Goal: Task Accomplishment & Management: Use online tool/utility

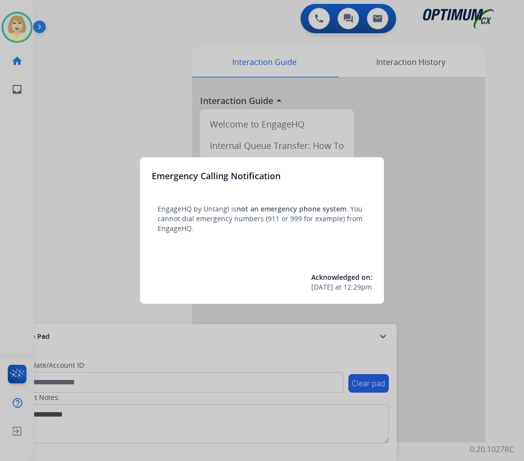
click at [81, 127] on div at bounding box center [262, 230] width 524 height 461
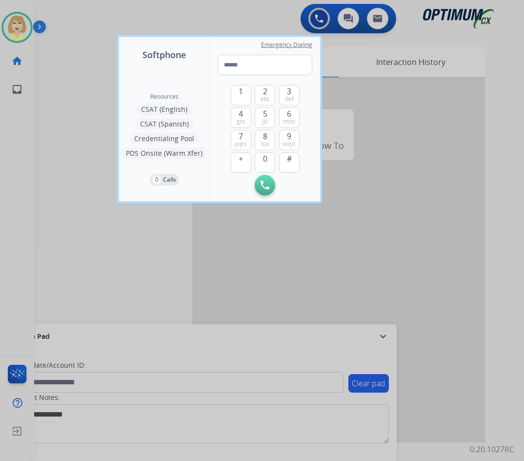
click at [79, 125] on div at bounding box center [262, 230] width 524 height 461
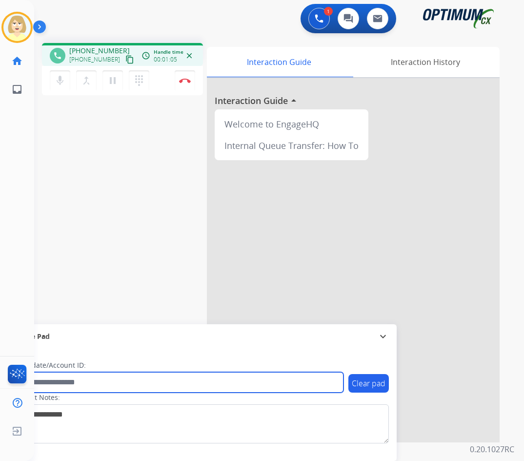
click at [92, 381] on input "text" at bounding box center [178, 382] width 331 height 20
paste input "*********"
type input "*********"
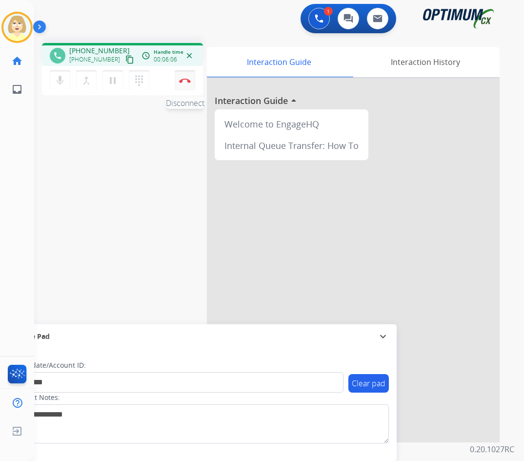
click at [184, 78] on img at bounding box center [185, 80] width 12 height 5
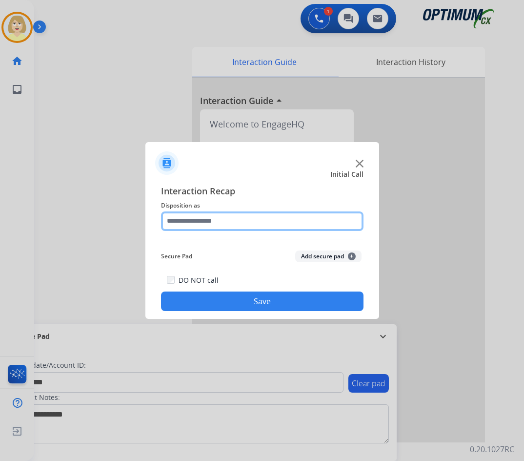
click at [200, 223] on input "text" at bounding box center [262, 221] width 202 height 20
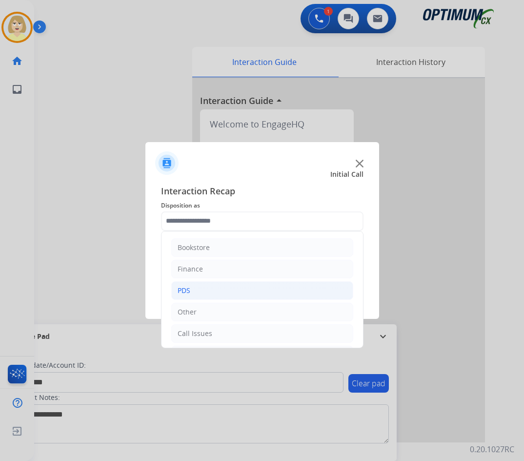
click at [188, 288] on div "PDS" at bounding box center [184, 290] width 13 height 10
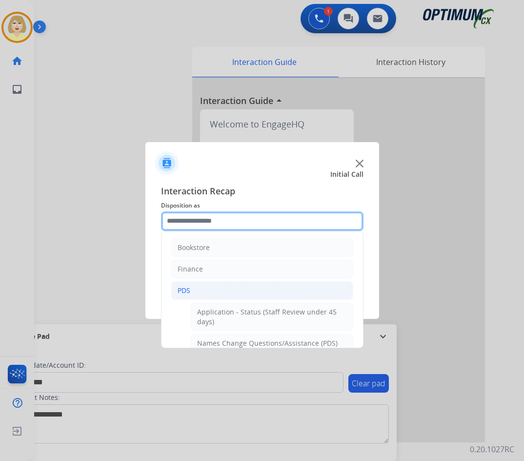
scroll to position [98, 0]
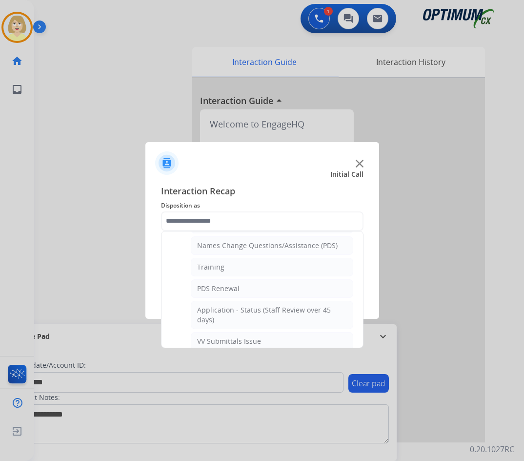
click at [206, 264] on div "Training" at bounding box center [210, 267] width 27 height 10
type input "********"
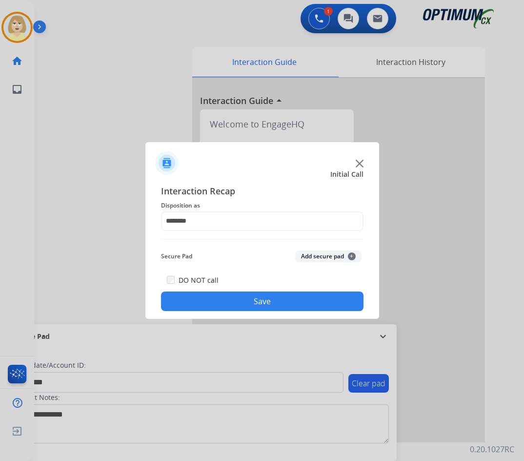
click at [328, 251] on button "Add secure pad +" at bounding box center [328, 256] width 66 height 12
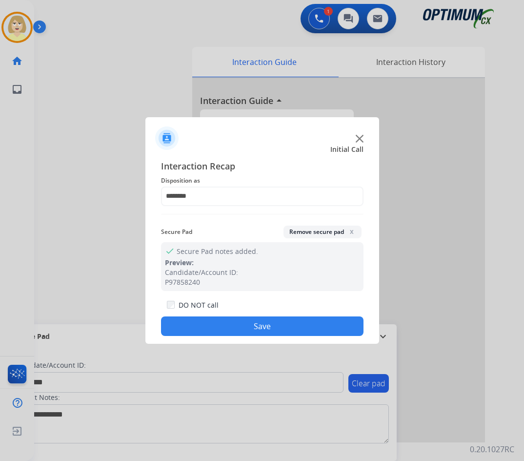
drag, startPoint x: 233, startPoint y: 329, endPoint x: 208, endPoint y: 293, distance: 43.4
click at [231, 327] on button "Save" at bounding box center [262, 326] width 202 height 20
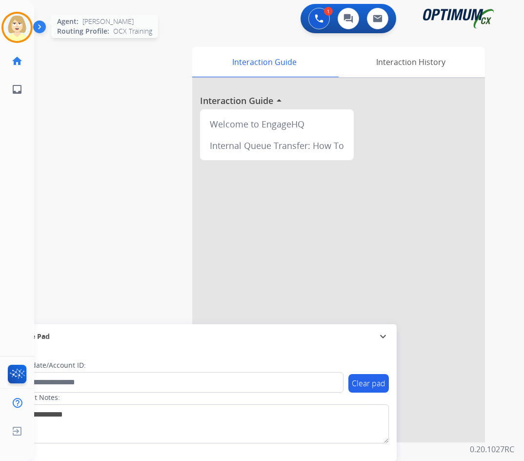
click at [19, 24] on img at bounding box center [16, 27] width 27 height 27
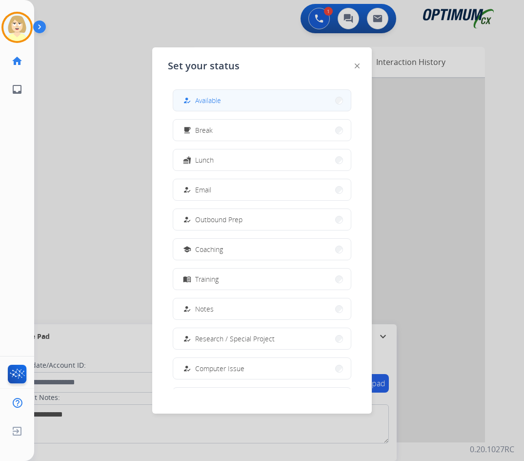
click at [204, 97] on span "Available" at bounding box center [208, 100] width 26 height 10
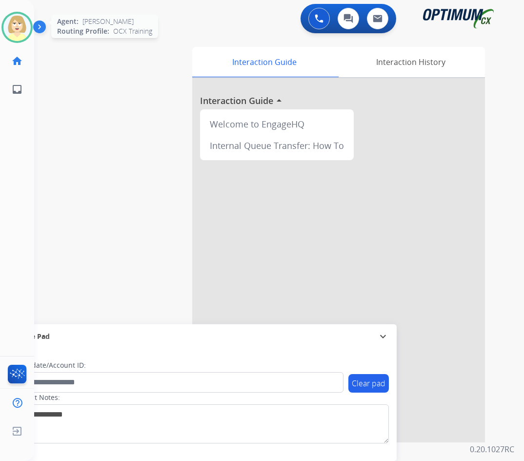
click at [19, 23] on img at bounding box center [16, 27] width 27 height 27
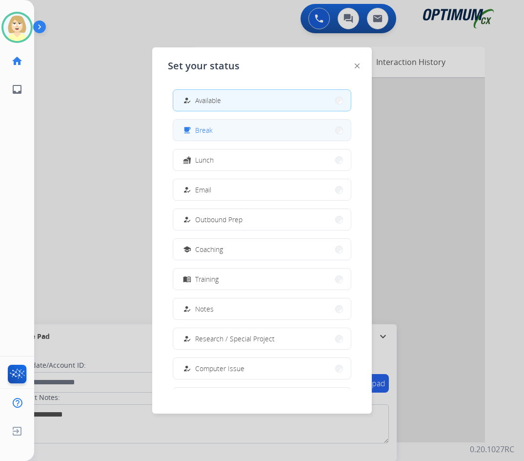
click at [209, 128] on span "Break" at bounding box center [204, 130] width 18 height 10
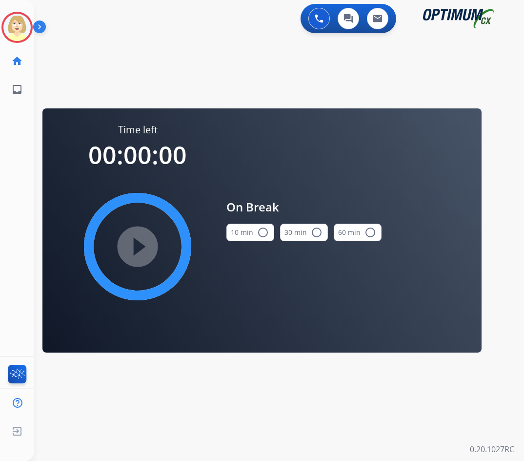
drag, startPoint x: 265, startPoint y: 232, endPoint x: 207, endPoint y: 236, distance: 57.7
click at [264, 232] on mat-icon "radio_button_unchecked" at bounding box center [263, 232] width 12 height 12
click at [140, 240] on mat-icon "play_circle_filled" at bounding box center [138, 246] width 12 height 12
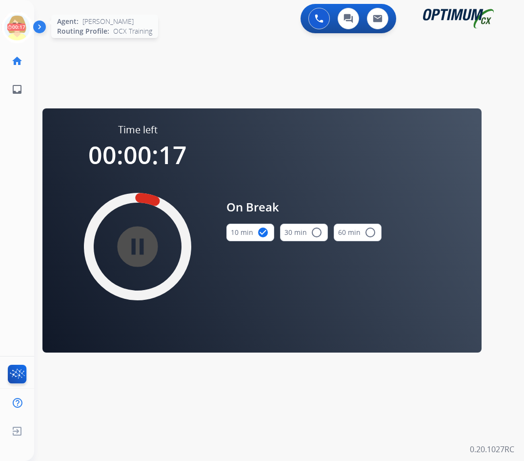
click at [16, 25] on icon at bounding box center [17, 28] width 32 height 32
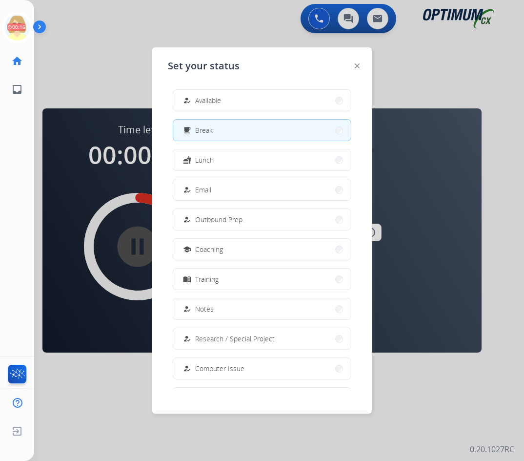
click at [201, 97] on span "Available" at bounding box center [208, 100] width 26 height 10
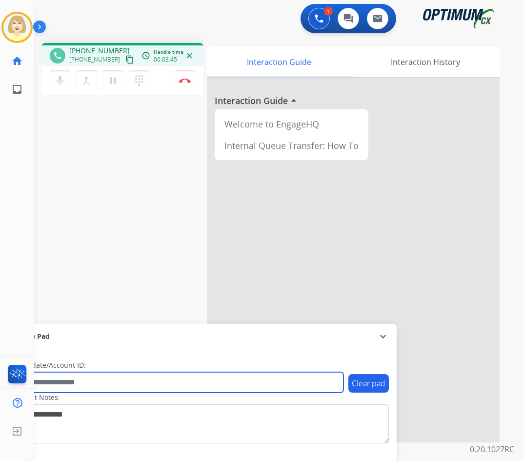
click at [80, 382] on input "text" at bounding box center [178, 382] width 331 height 20
paste input "*******"
type input "*******"
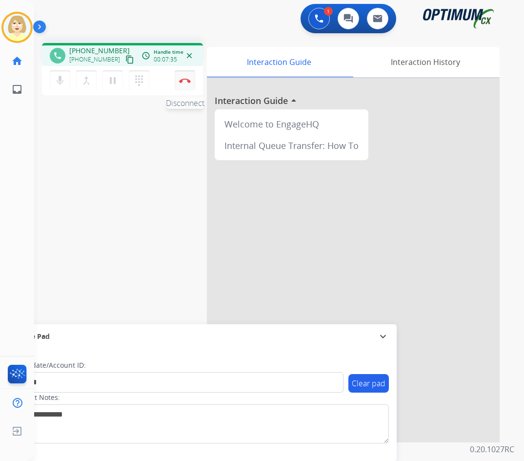
click at [184, 80] on img at bounding box center [185, 80] width 12 height 5
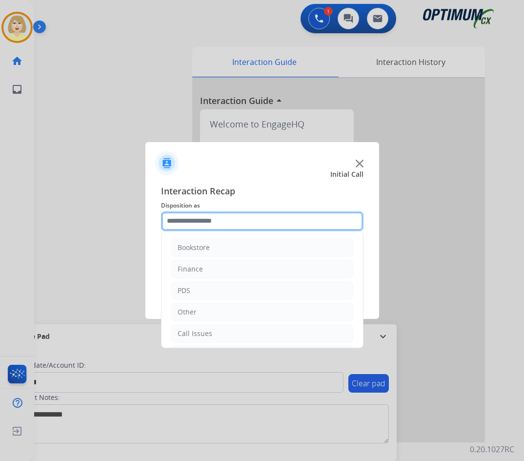
click at [191, 224] on input "text" at bounding box center [262, 221] width 202 height 20
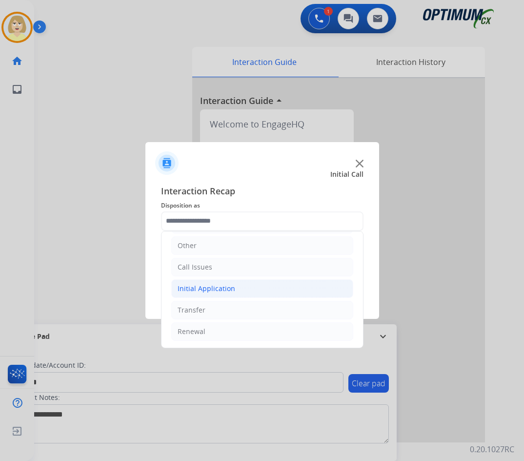
click at [218, 288] on div "Initial Application" at bounding box center [207, 288] width 58 height 10
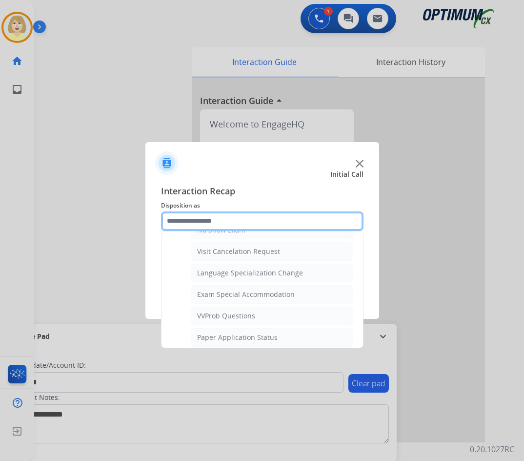
scroll to position [505, 0]
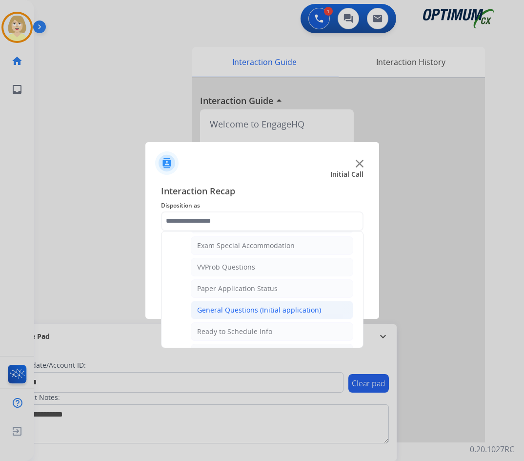
click at [224, 311] on div "General Questions (Initial application)" at bounding box center [259, 310] width 124 height 10
type input "**********"
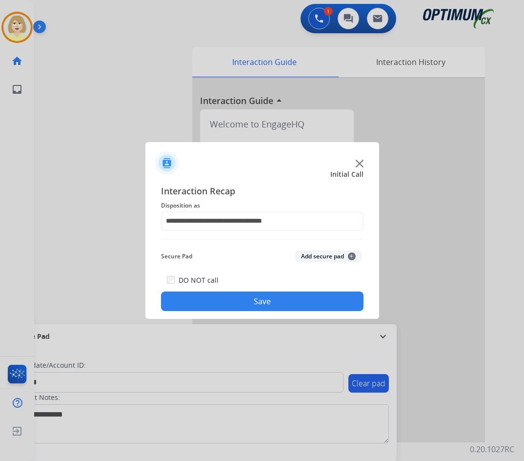
click at [308, 257] on button "Add secure pad +" at bounding box center [328, 256] width 66 height 12
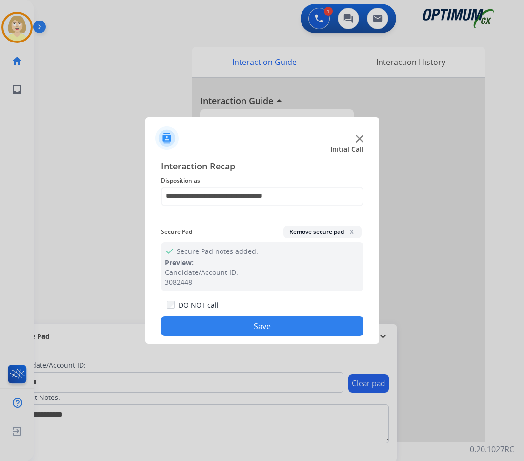
drag, startPoint x: 225, startPoint y: 325, endPoint x: 115, endPoint y: 191, distance: 173.3
click at [222, 324] on button "Save" at bounding box center [262, 326] width 202 height 20
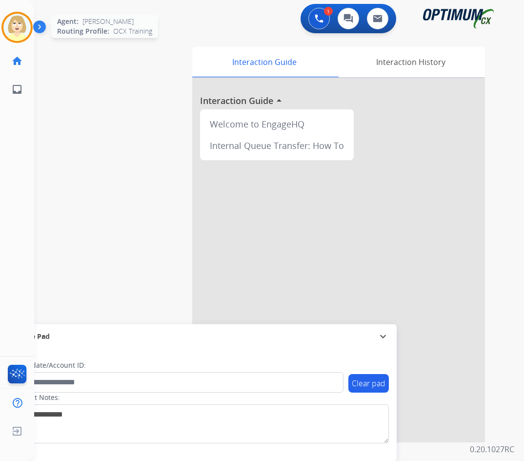
click at [20, 18] on img at bounding box center [16, 27] width 27 height 27
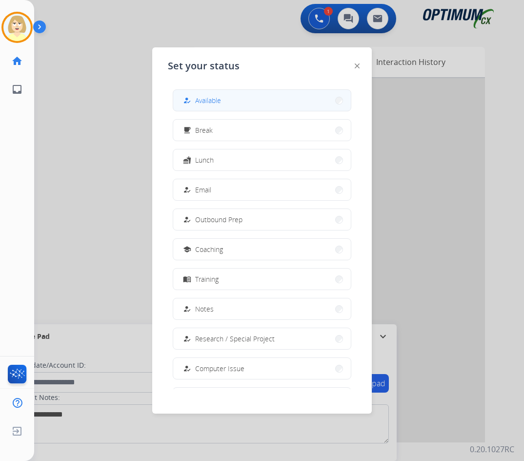
click at [214, 98] on span "Available" at bounding box center [208, 100] width 26 height 10
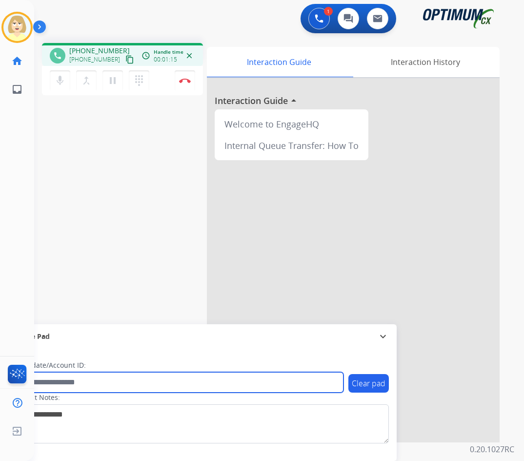
click at [68, 382] on input "text" at bounding box center [178, 382] width 331 height 20
paste input "*******"
type input "*******"
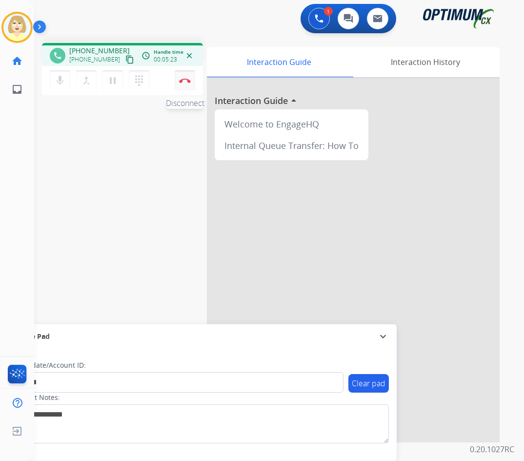
click at [184, 80] on img at bounding box center [185, 80] width 12 height 5
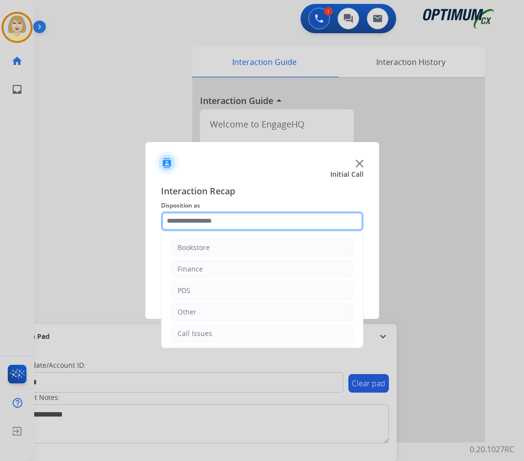
click at [225, 219] on input "text" at bounding box center [262, 221] width 202 height 20
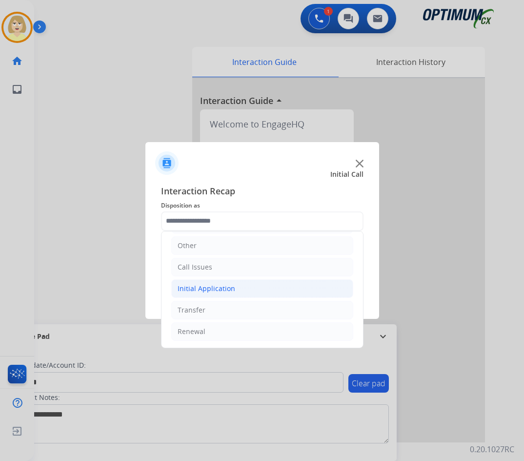
click at [229, 289] on div "Initial Application" at bounding box center [207, 288] width 58 height 10
click at [249, 305] on div "Credential Resend (Initial application)" at bounding box center [258, 310] width 123 height 10
type input "**********"
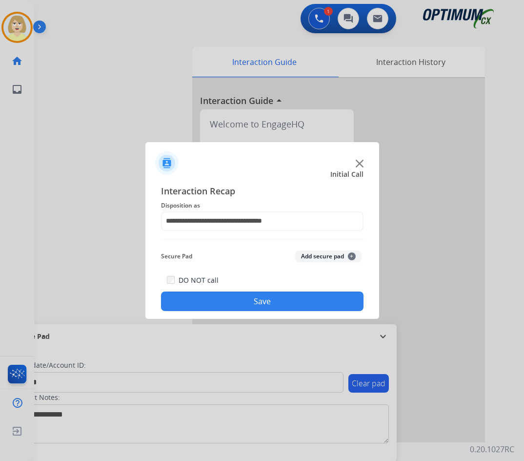
click at [323, 256] on button "Add secure pad +" at bounding box center [328, 256] width 66 height 12
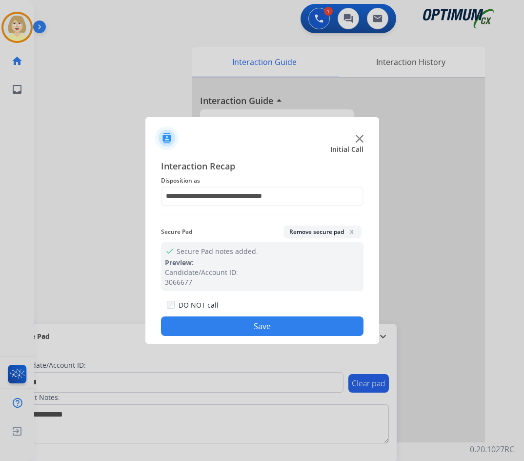
drag, startPoint x: 273, startPoint y: 328, endPoint x: 268, endPoint y: 320, distance: 9.6
click at [272, 328] on button "Save" at bounding box center [262, 326] width 202 height 20
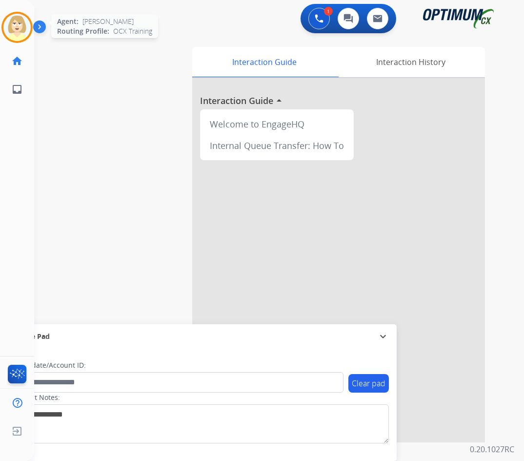
click at [14, 20] on img at bounding box center [16, 27] width 27 height 27
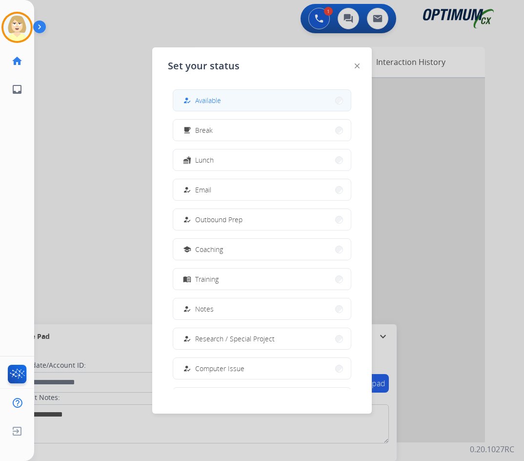
click at [210, 100] on span "Available" at bounding box center [208, 100] width 26 height 10
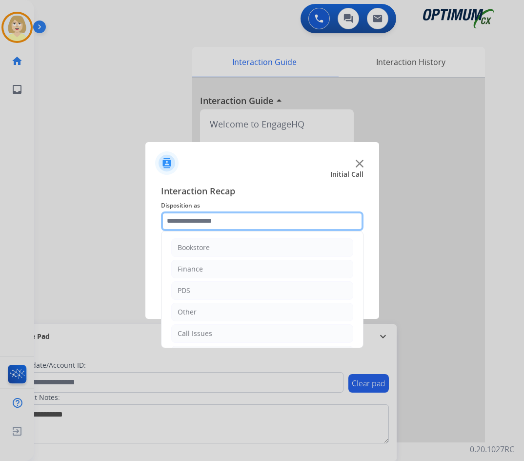
click at [218, 221] on input "text" at bounding box center [262, 221] width 202 height 20
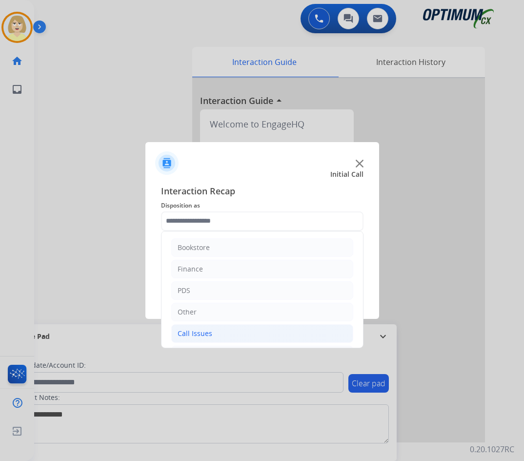
click at [200, 333] on div "Call Issues" at bounding box center [195, 333] width 35 height 10
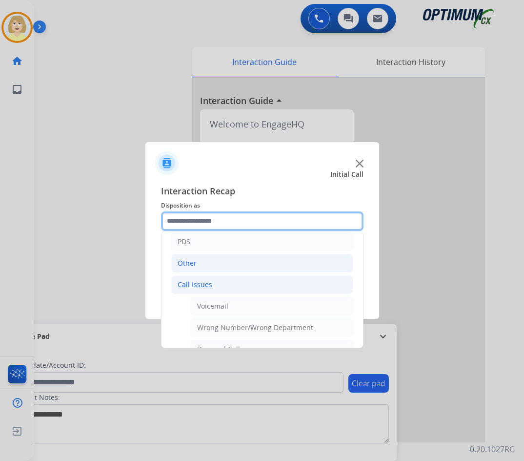
scroll to position [98, 0]
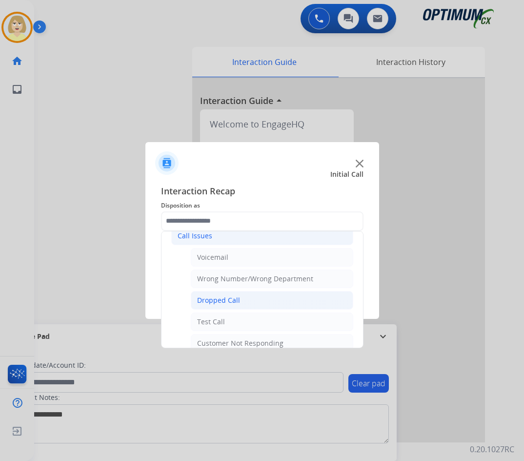
click at [223, 299] on div "Dropped Call" at bounding box center [218, 300] width 43 height 10
type input "**********"
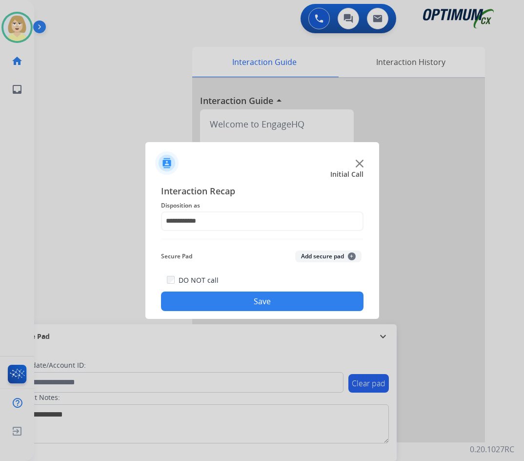
click at [222, 299] on button "Save" at bounding box center [262, 301] width 202 height 20
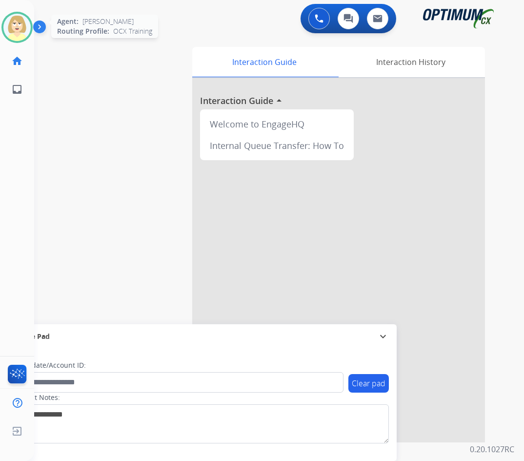
click at [17, 27] on img at bounding box center [16, 27] width 27 height 27
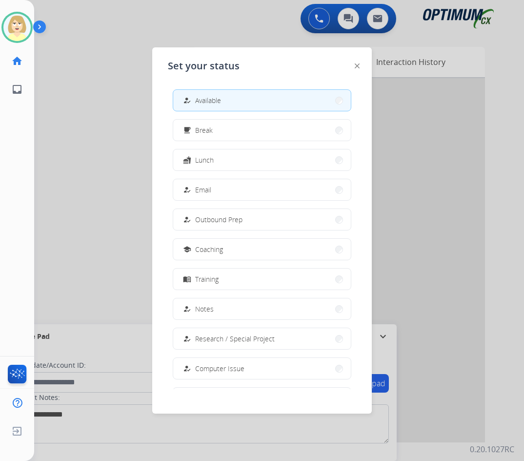
click at [217, 101] on span "Available" at bounding box center [208, 100] width 26 height 10
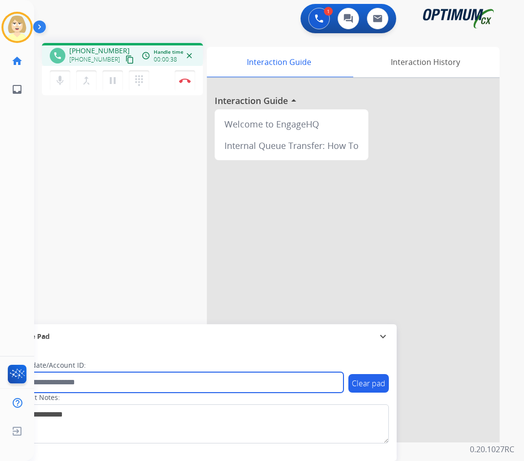
click at [74, 381] on input "text" at bounding box center [178, 382] width 331 height 20
paste input "*******"
type input "*******"
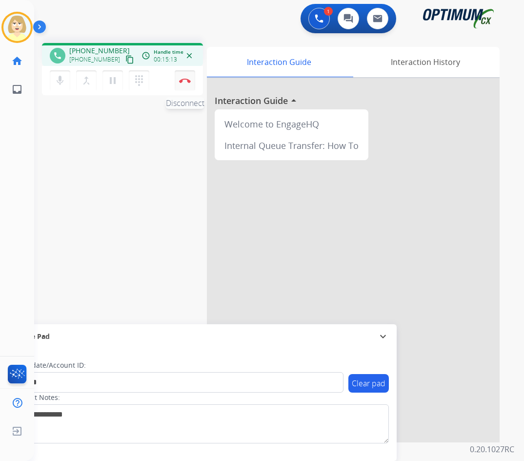
click at [184, 79] on img at bounding box center [185, 80] width 12 height 5
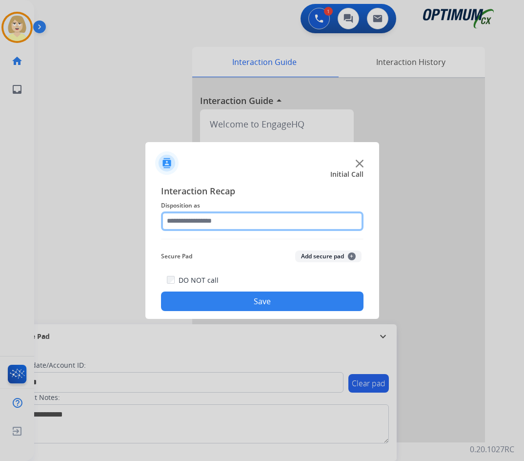
click at [188, 222] on input "text" at bounding box center [262, 221] width 202 height 20
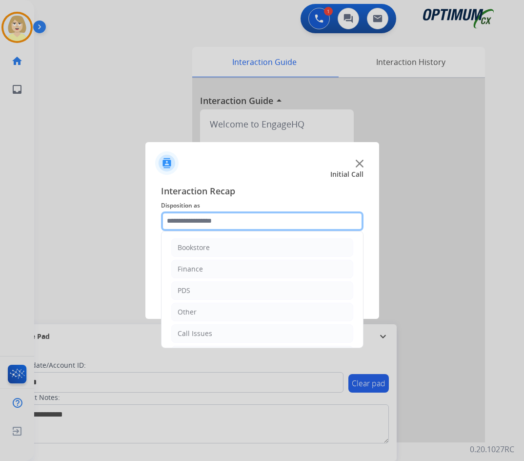
scroll to position [66, 0]
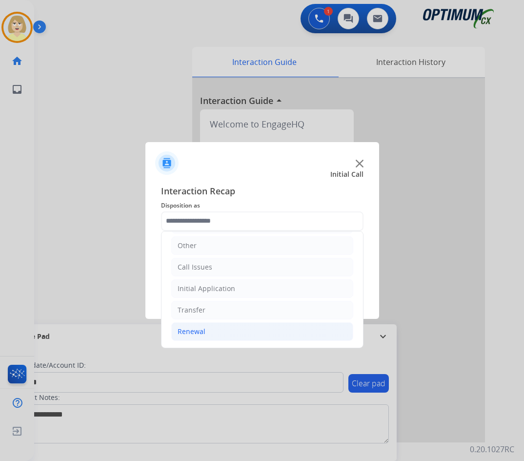
click at [188, 330] on div "Renewal" at bounding box center [192, 331] width 28 height 10
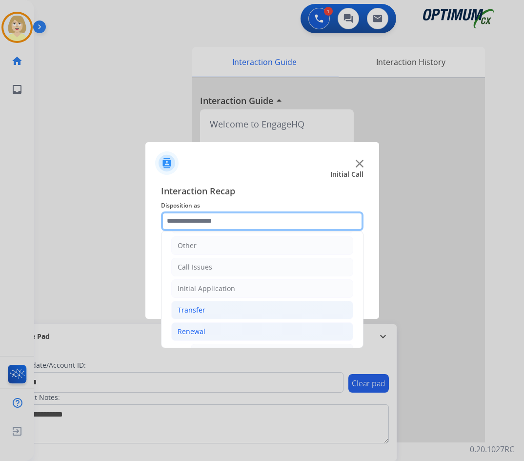
scroll to position [213, 0]
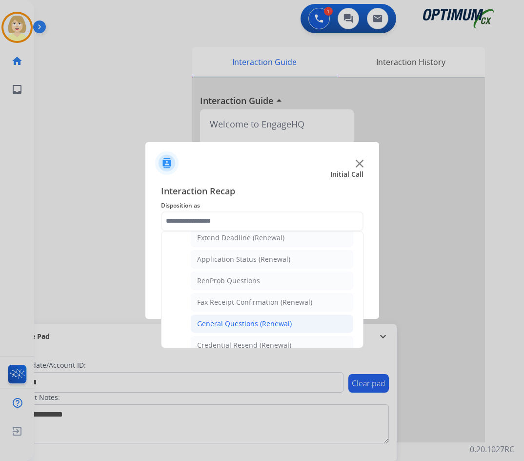
click at [242, 321] on div "General Questions (Renewal)" at bounding box center [244, 324] width 95 height 10
type input "**********"
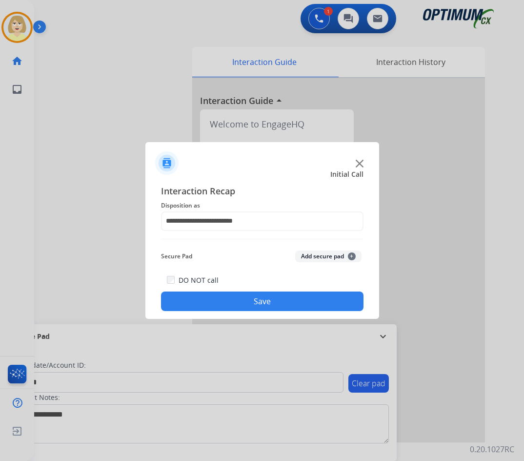
click at [319, 253] on button "Add secure pad +" at bounding box center [328, 256] width 66 height 12
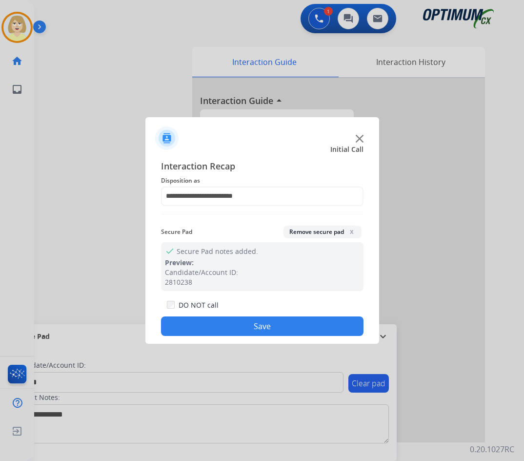
drag, startPoint x: 218, startPoint y: 332, endPoint x: 102, endPoint y: 164, distance: 203.4
click at [216, 329] on button "Save" at bounding box center [262, 326] width 202 height 20
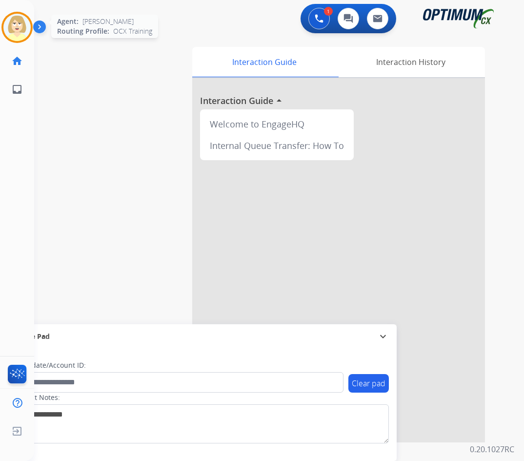
click at [10, 25] on img at bounding box center [16, 27] width 27 height 27
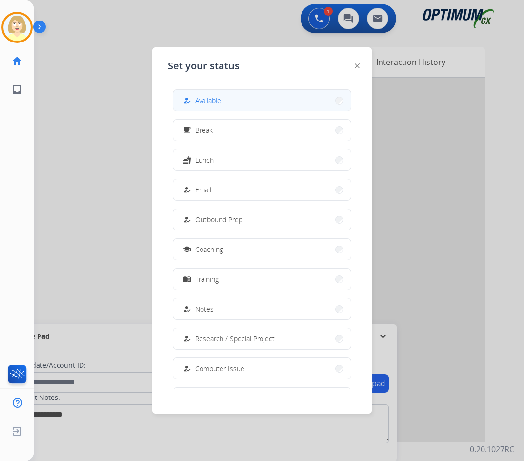
click at [206, 97] on span "Available" at bounding box center [208, 100] width 26 height 10
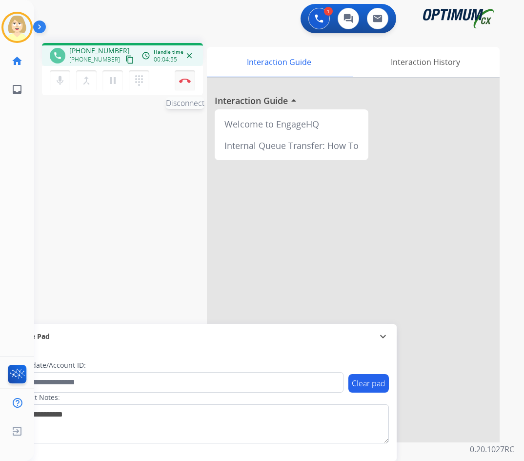
click at [186, 78] on button "Disconnect" at bounding box center [185, 80] width 20 height 20
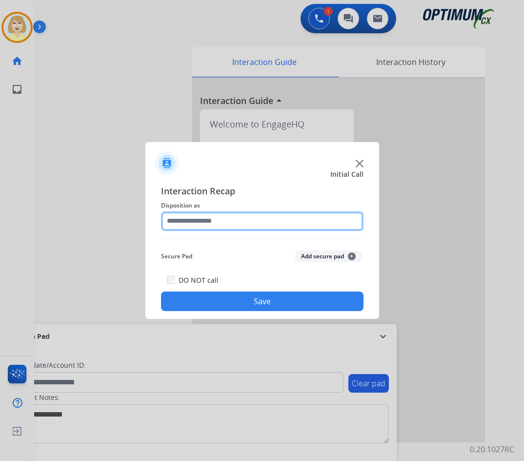
click at [201, 223] on input "text" at bounding box center [262, 221] width 202 height 20
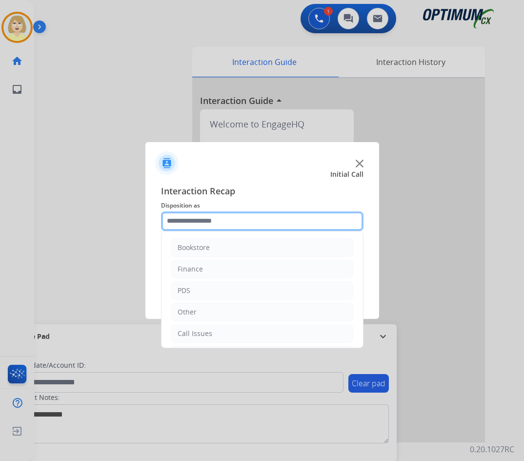
scroll to position [66, 0]
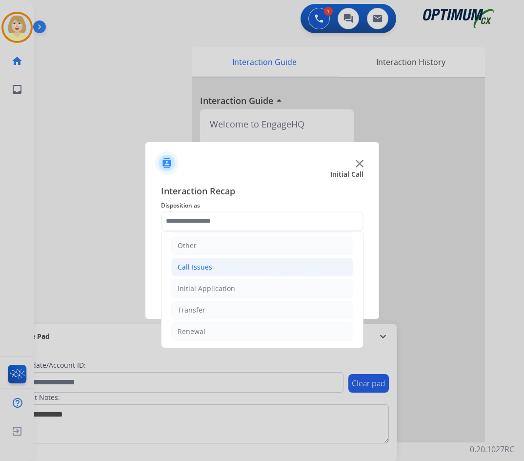
click at [196, 268] on div "Call Issues" at bounding box center [195, 267] width 35 height 10
click at [254, 307] on div "Wrong Number/Wrong Department" at bounding box center [255, 310] width 116 height 10
type input "**********"
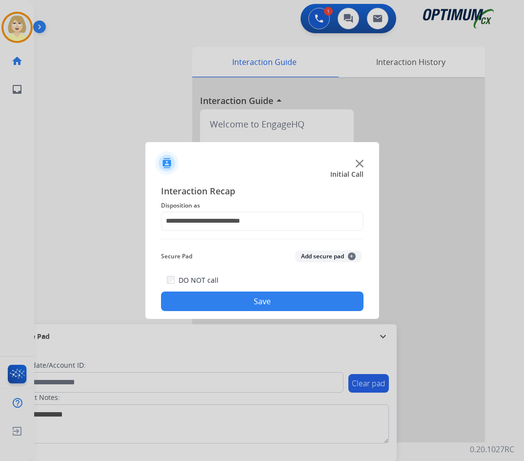
click at [321, 253] on button "Add secure pad +" at bounding box center [328, 256] width 66 height 12
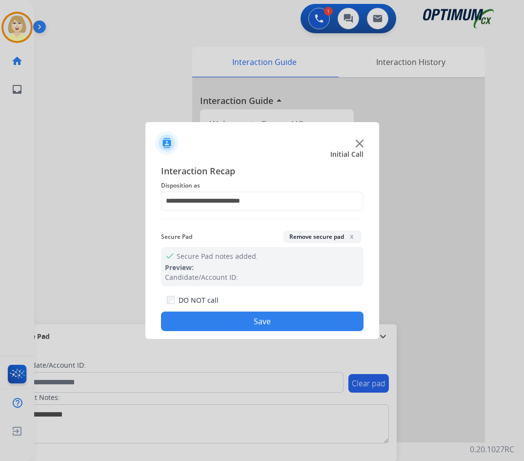
drag, startPoint x: 277, startPoint y: 321, endPoint x: 123, endPoint y: 161, distance: 222.2
click at [276, 320] on button "Save" at bounding box center [262, 321] width 202 height 20
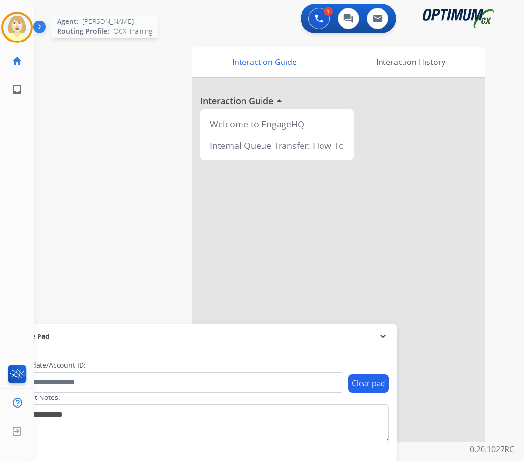
click at [20, 26] on img at bounding box center [16, 27] width 27 height 27
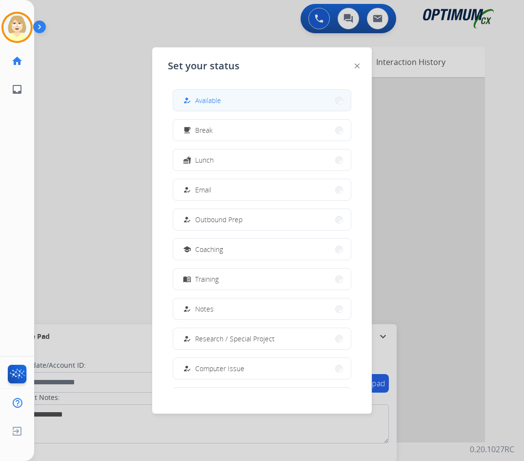
click at [205, 97] on span "Available" at bounding box center [208, 100] width 26 height 10
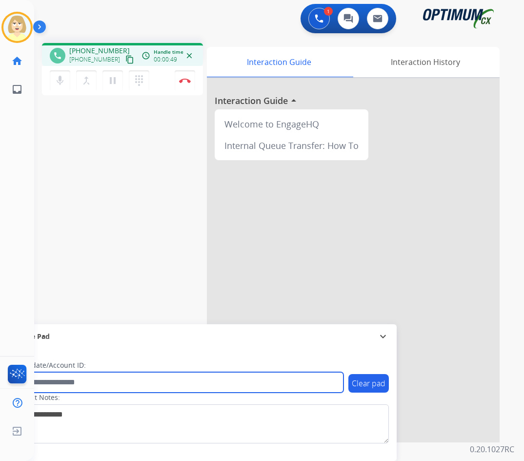
click at [54, 378] on input "text" at bounding box center [178, 382] width 331 height 20
paste input "*******"
click at [56, 382] on input "*******" at bounding box center [178, 382] width 331 height 20
type input "*******"
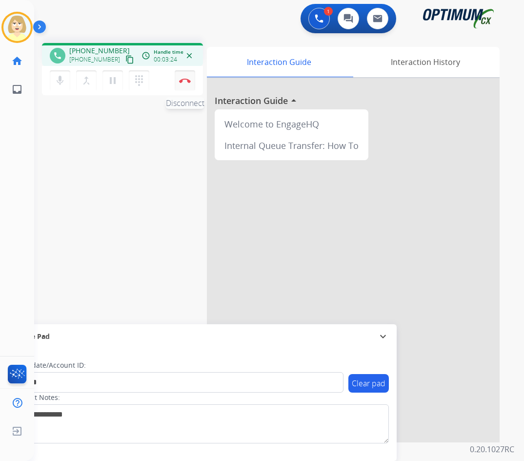
click at [186, 77] on button "Disconnect" at bounding box center [185, 80] width 20 height 20
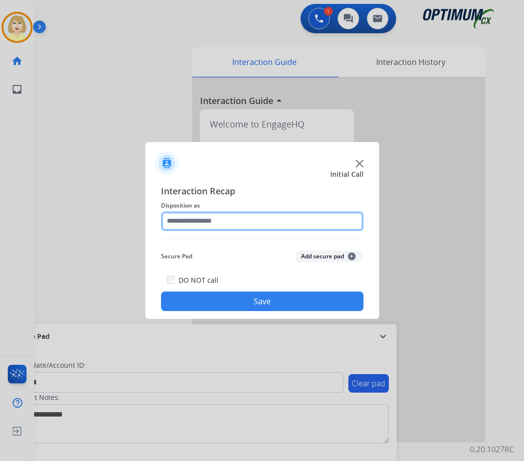
click at [213, 221] on input "text" at bounding box center [262, 221] width 202 height 20
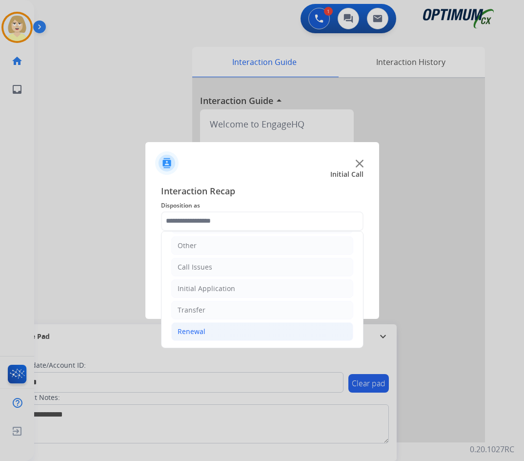
click at [195, 329] on div "Renewal" at bounding box center [192, 331] width 28 height 10
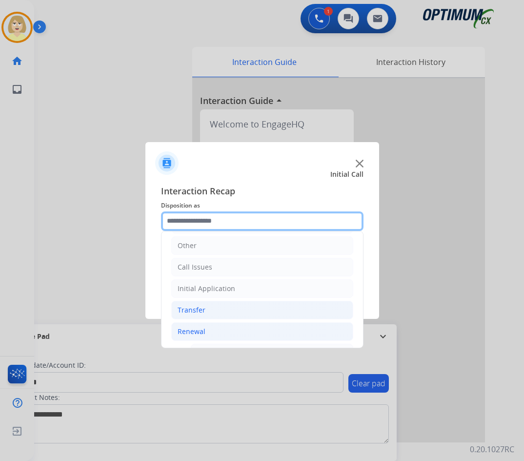
scroll to position [213, 0]
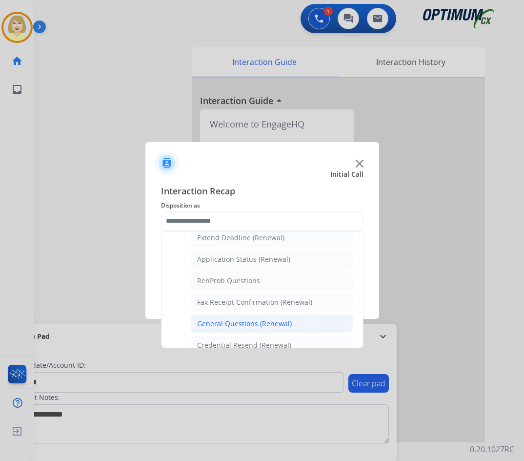
click at [263, 323] on div "General Questions (Renewal)" at bounding box center [244, 324] width 95 height 10
type input "**********"
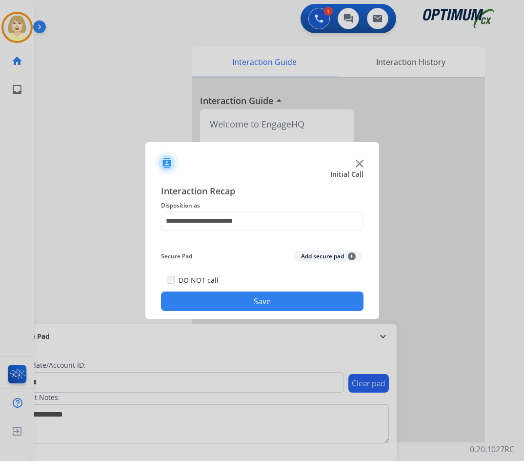
click at [323, 258] on button "Add secure pad +" at bounding box center [328, 256] width 66 height 12
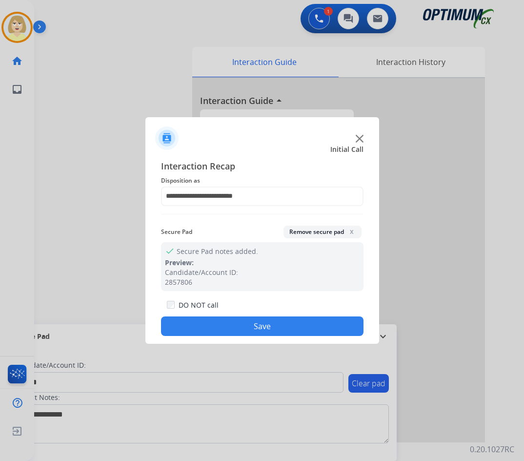
drag, startPoint x: 247, startPoint y: 331, endPoint x: 155, endPoint y: 200, distance: 160.3
click at [243, 321] on button "Save" at bounding box center [262, 326] width 202 height 20
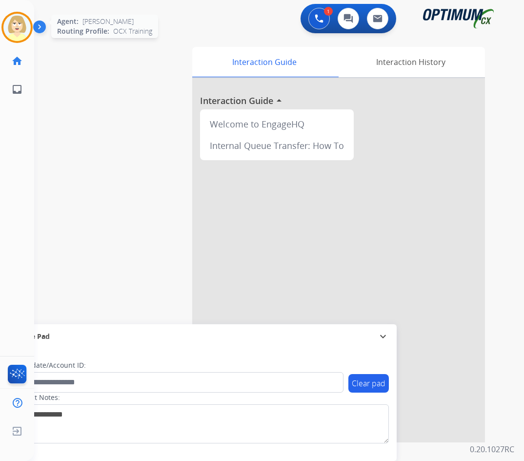
click at [23, 30] on img at bounding box center [16, 27] width 27 height 27
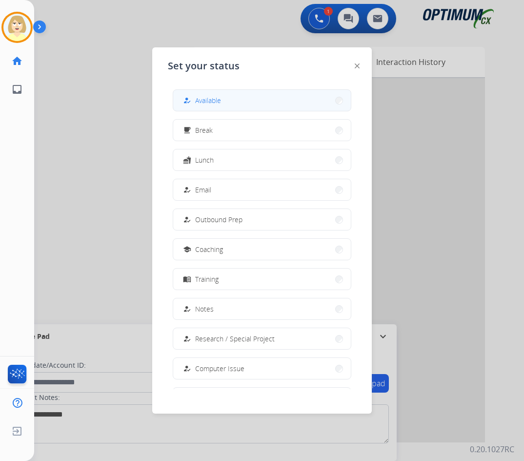
click at [211, 98] on span "Available" at bounding box center [208, 100] width 26 height 10
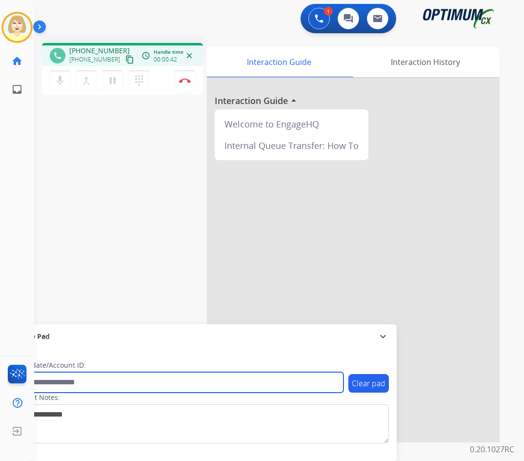
click at [59, 383] on input "text" at bounding box center [178, 382] width 331 height 20
paste input "*******"
type input "*******"
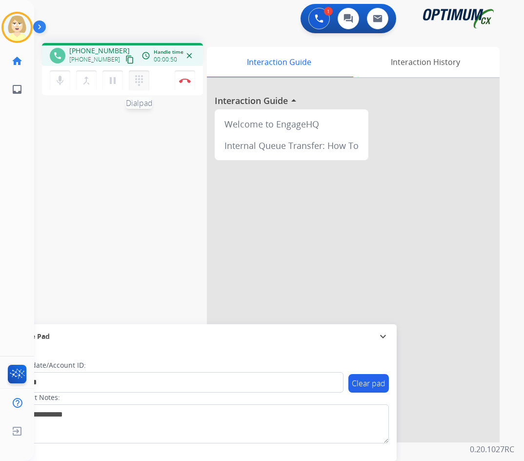
click at [140, 80] on mat-icon "dialpad" at bounding box center [139, 81] width 12 height 12
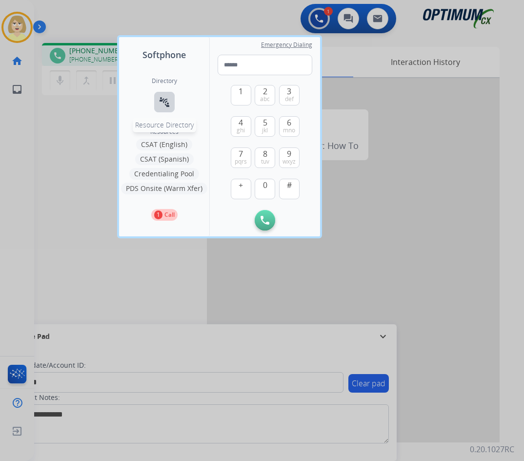
click at [164, 101] on mat-icon "connect_without_contact" at bounding box center [165, 102] width 12 height 12
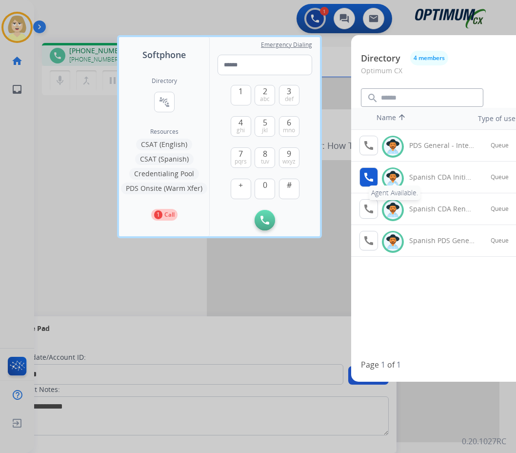
click at [372, 177] on mat-icon "call" at bounding box center [369, 177] width 12 height 12
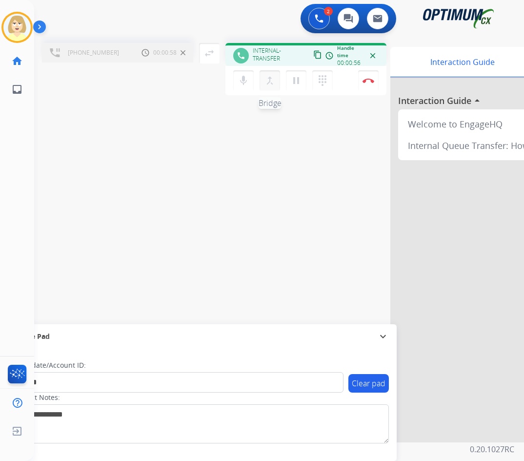
click at [269, 80] on mat-icon "merge_type" at bounding box center [270, 81] width 12 height 12
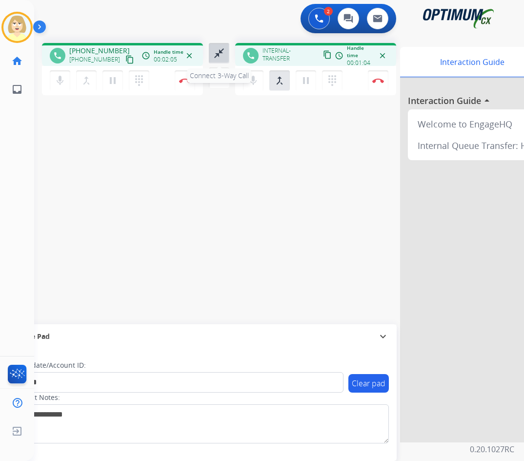
click at [220, 56] on mat-icon "close_fullscreen" at bounding box center [219, 53] width 12 height 12
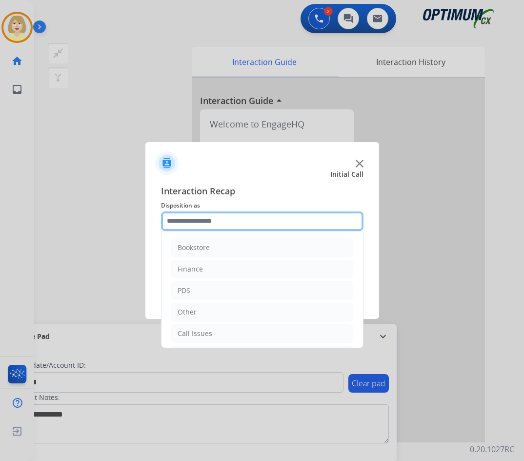
click at [207, 220] on input "text" at bounding box center [262, 221] width 202 height 20
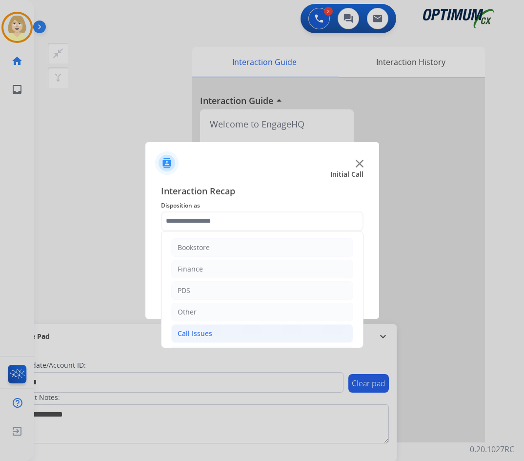
click at [210, 330] on div "Call Issues" at bounding box center [195, 333] width 35 height 10
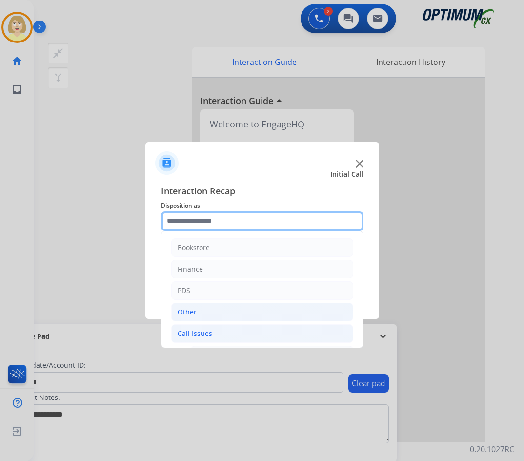
scroll to position [49, 0]
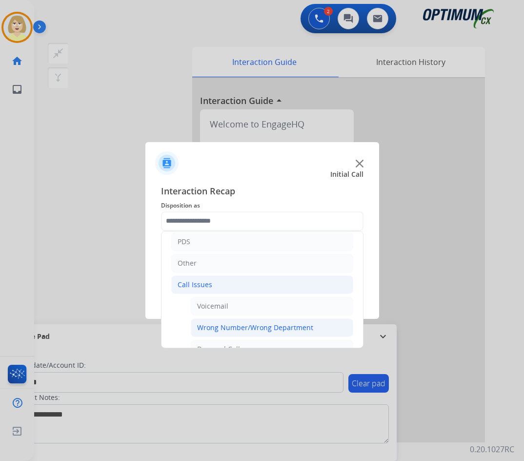
click at [244, 324] on div "Wrong Number/Wrong Department" at bounding box center [255, 327] width 116 height 10
type input "**********"
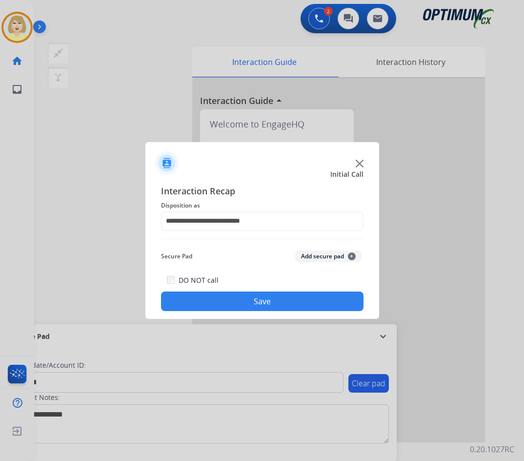
click at [325, 256] on button "Add secure pad +" at bounding box center [328, 256] width 66 height 12
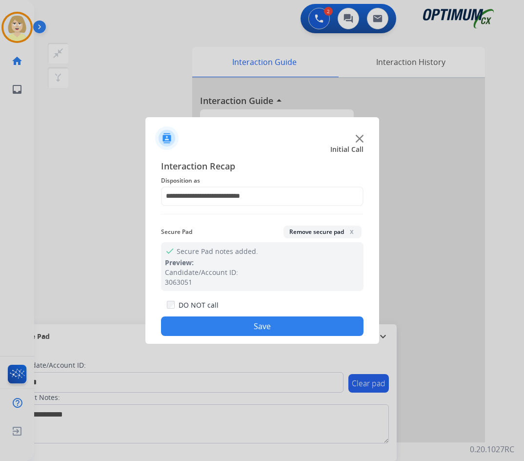
click at [240, 324] on button "Save" at bounding box center [262, 326] width 202 height 20
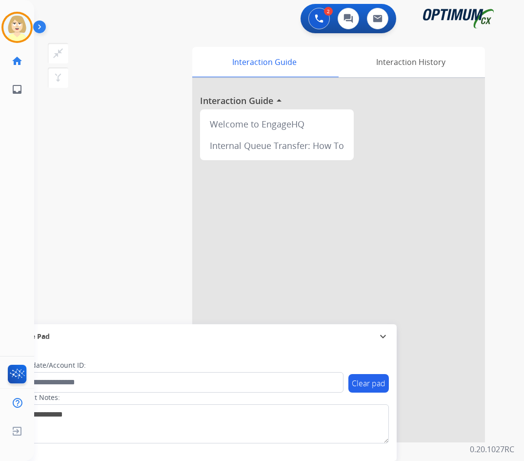
drag, startPoint x: 13, startPoint y: 23, endPoint x: 40, endPoint y: 32, distance: 28.1
click at [13, 23] on img at bounding box center [16, 27] width 27 height 27
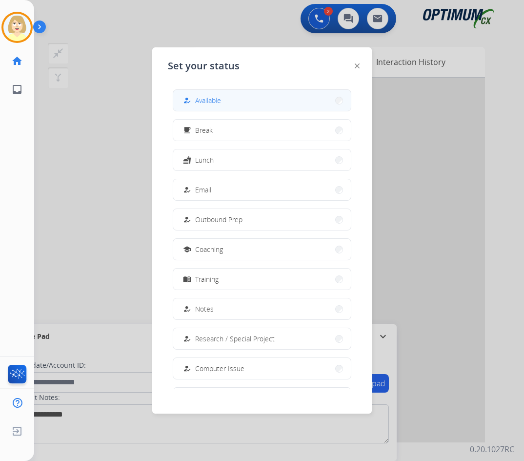
click at [198, 100] on div "how_to_reg Available" at bounding box center [201, 101] width 40 height 12
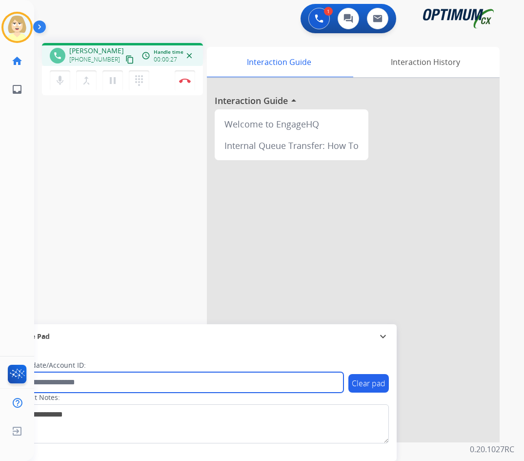
click at [50, 382] on input "text" at bounding box center [178, 382] width 331 height 20
paste input "*******"
type input "*******"
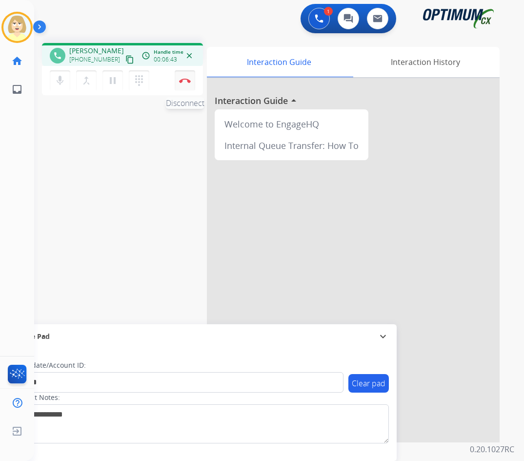
click at [182, 78] on img at bounding box center [185, 80] width 12 height 5
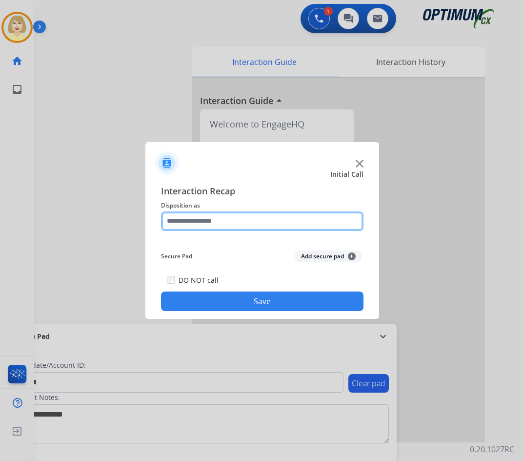
click at [184, 220] on input "text" at bounding box center [262, 221] width 202 height 20
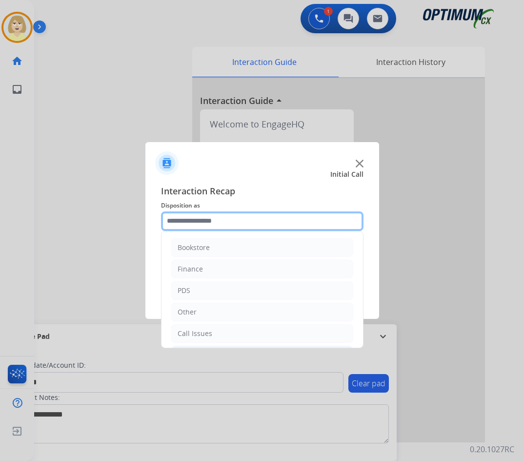
scroll to position [66, 0]
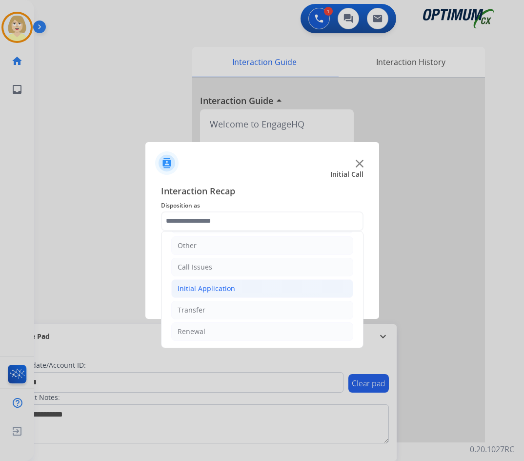
click at [200, 286] on div "Initial Application" at bounding box center [207, 288] width 58 height 10
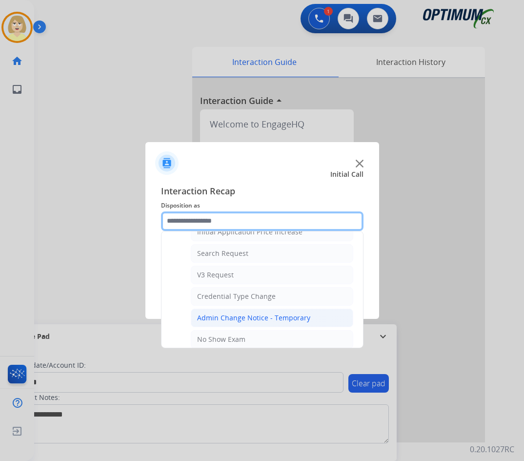
scroll to position [103, 0]
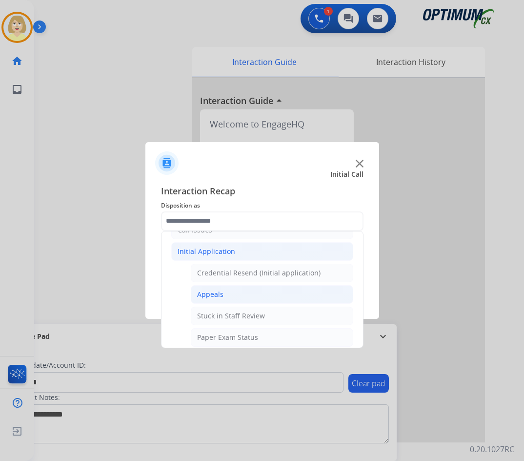
click at [206, 292] on div "Appeals" at bounding box center [210, 294] width 26 height 10
type input "*******"
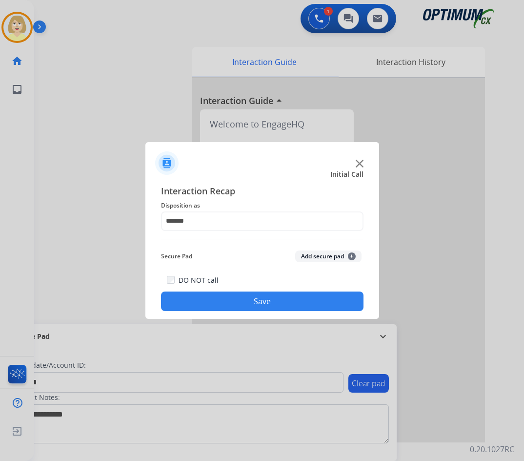
click at [309, 252] on button "Add secure pad +" at bounding box center [328, 256] width 66 height 12
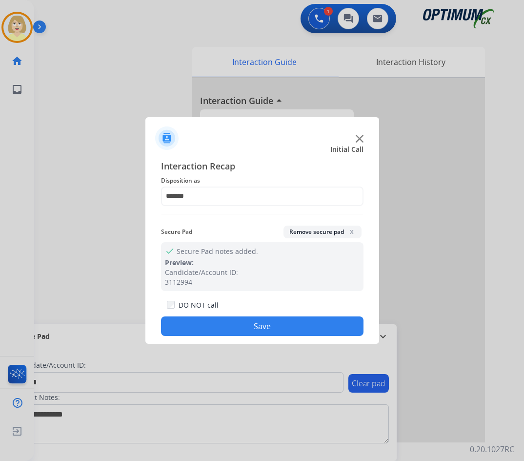
click at [232, 329] on button "Save" at bounding box center [262, 326] width 202 height 20
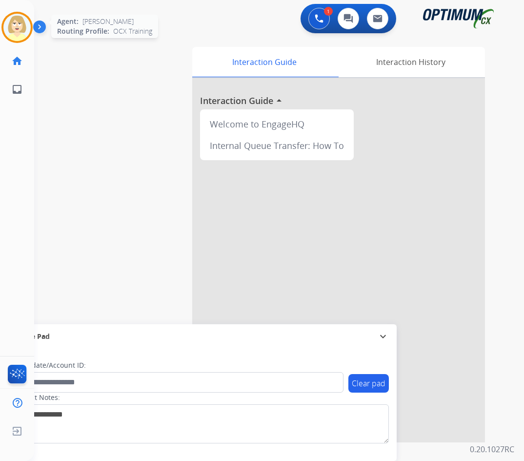
click at [21, 22] on img at bounding box center [16, 27] width 27 height 27
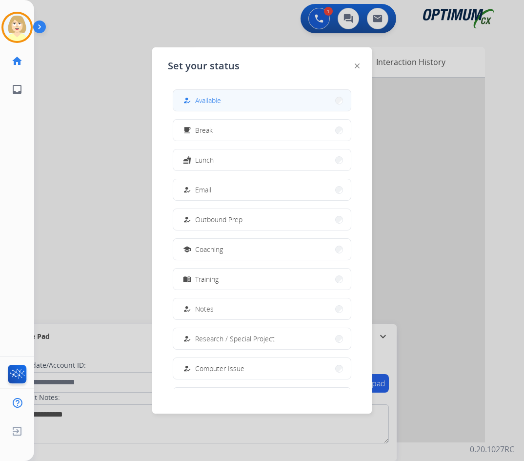
click at [212, 97] on span "Available" at bounding box center [208, 100] width 26 height 10
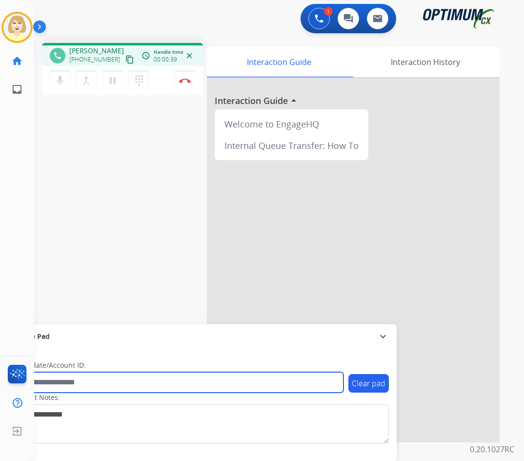
click at [61, 382] on input "text" at bounding box center [178, 382] width 331 height 20
paste input "*******"
type input "*******"
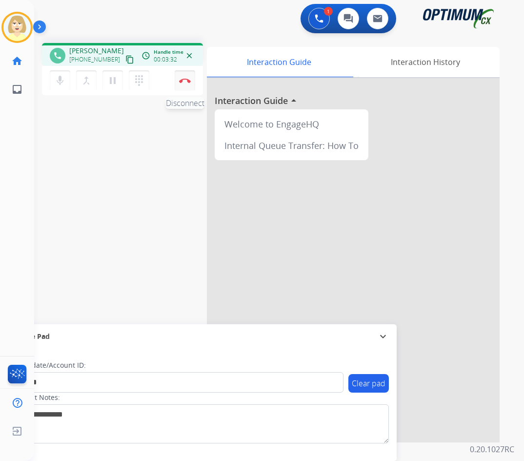
click at [181, 77] on button "Disconnect" at bounding box center [185, 80] width 20 height 20
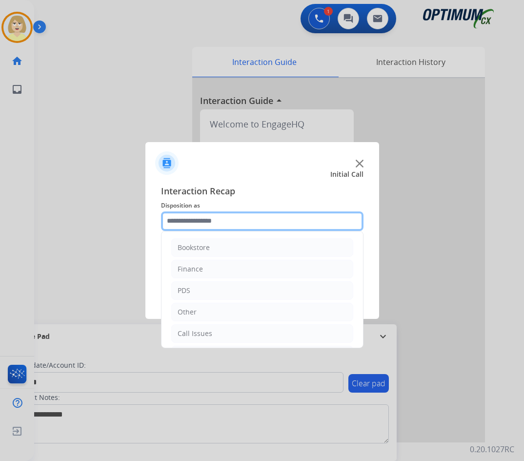
click at [188, 221] on input "text" at bounding box center [262, 221] width 202 height 20
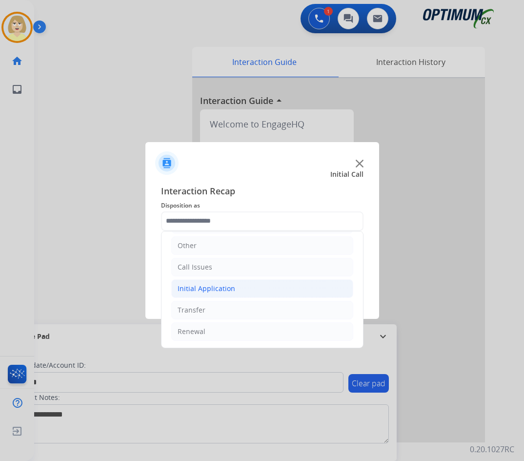
click at [212, 285] on div "Initial Application" at bounding box center [207, 288] width 58 height 10
click at [244, 310] on div "Credential Resend (Initial application)" at bounding box center [258, 310] width 123 height 10
type input "**********"
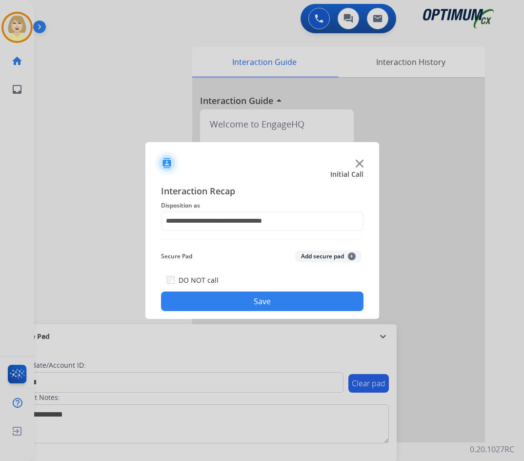
click at [321, 254] on button "Add secure pad +" at bounding box center [328, 256] width 66 height 12
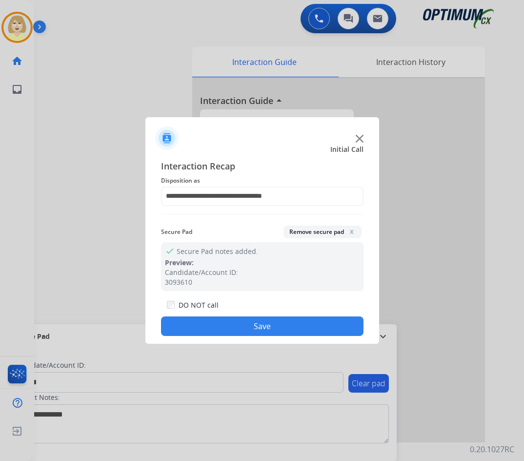
drag, startPoint x: 265, startPoint y: 326, endPoint x: 233, endPoint y: 289, distance: 49.5
click at [264, 324] on button "Save" at bounding box center [262, 326] width 202 height 20
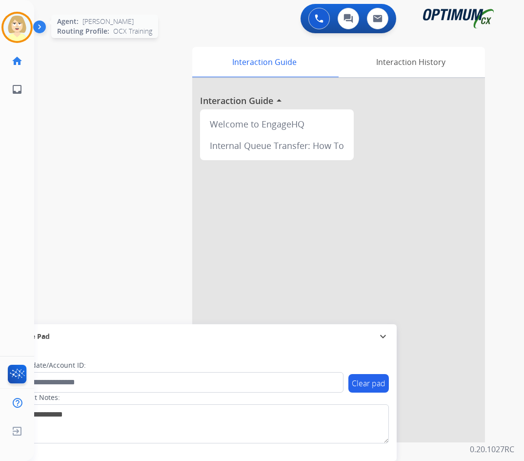
click at [19, 27] on img at bounding box center [16, 27] width 27 height 27
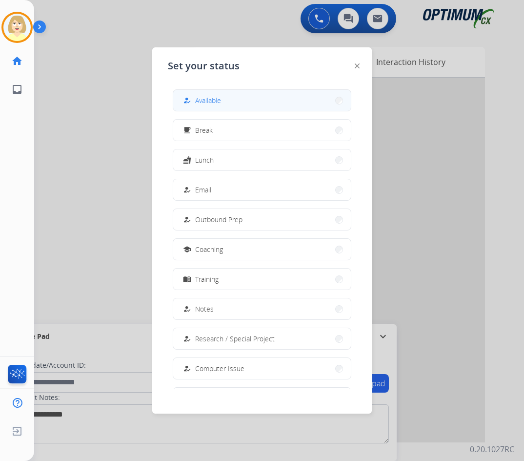
click at [209, 97] on span "Available" at bounding box center [208, 100] width 26 height 10
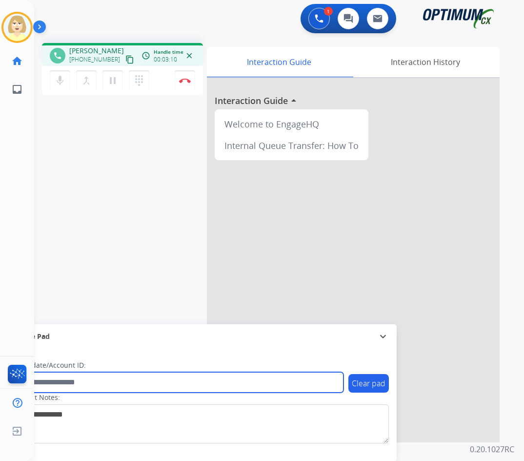
click at [51, 377] on input "text" at bounding box center [178, 382] width 331 height 20
paste input "*******"
type input "*******"
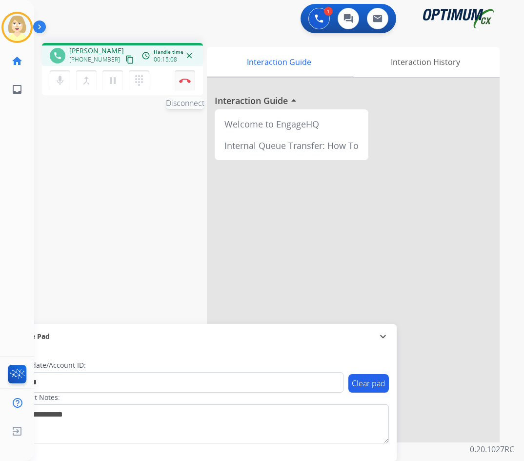
click at [186, 77] on button "Disconnect" at bounding box center [185, 80] width 20 height 20
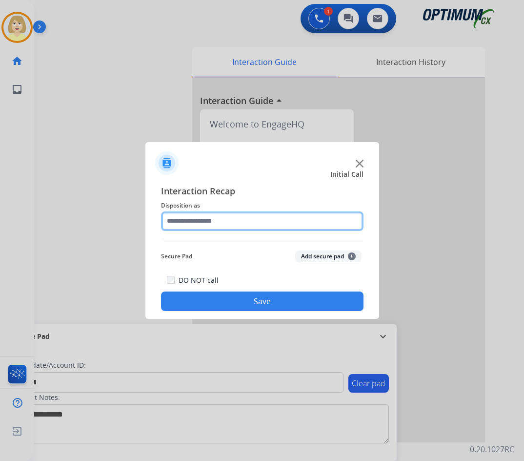
click at [208, 224] on input "text" at bounding box center [262, 221] width 202 height 20
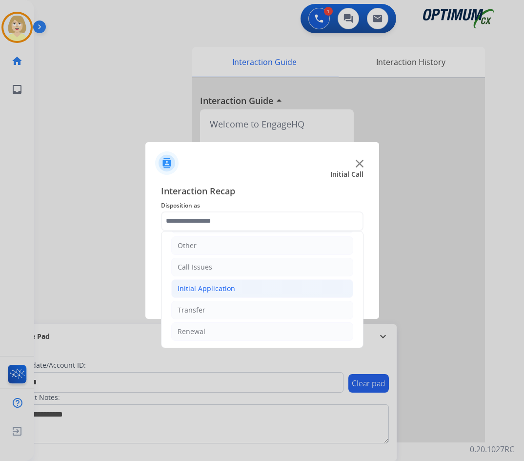
click at [209, 287] on div "Initial Application" at bounding box center [207, 288] width 58 height 10
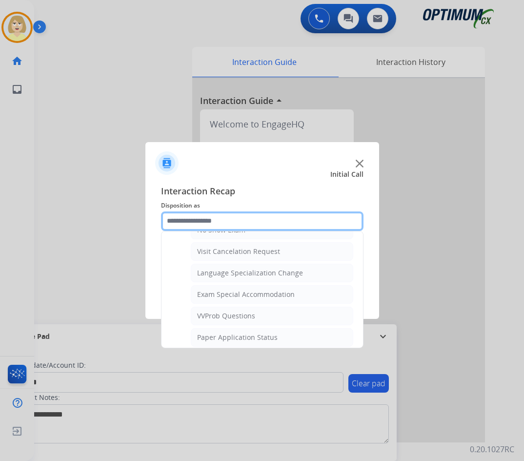
scroll to position [554, 0]
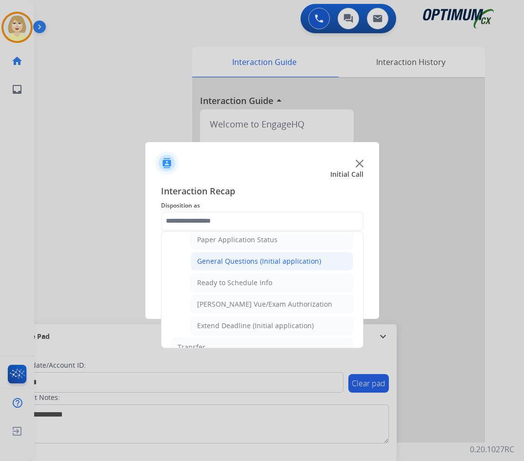
click at [254, 261] on div "General Questions (Initial application)" at bounding box center [259, 261] width 124 height 10
type input "**********"
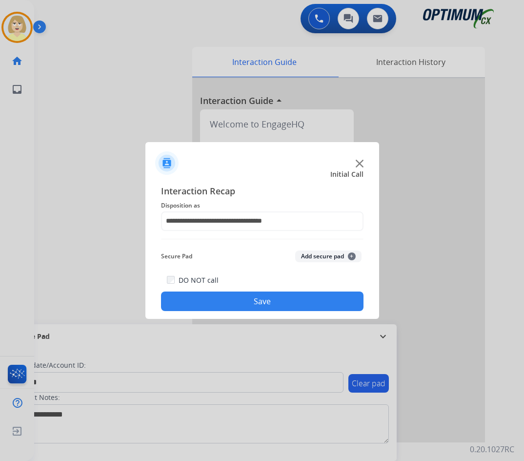
click at [314, 256] on button "Add secure pad +" at bounding box center [328, 256] width 66 height 12
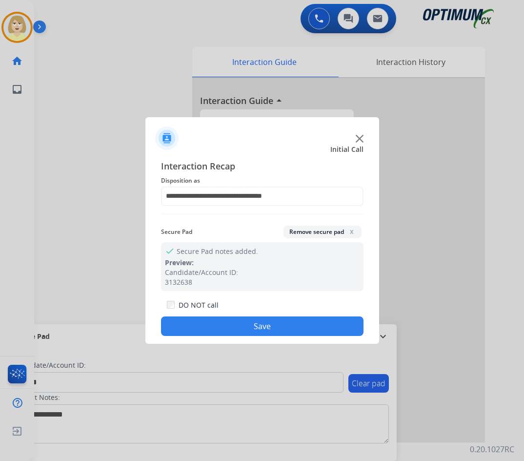
click at [240, 327] on button "Save" at bounding box center [262, 326] width 202 height 20
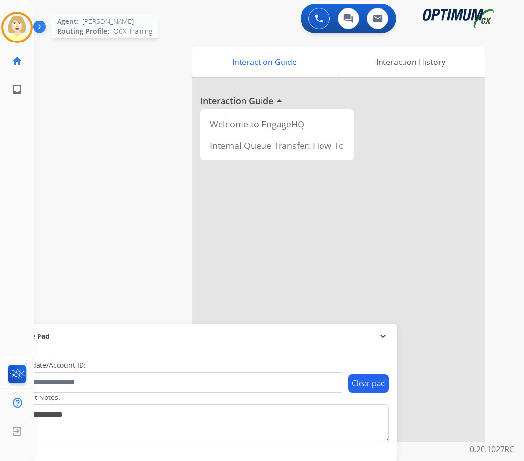
click at [12, 18] on img at bounding box center [16, 27] width 27 height 27
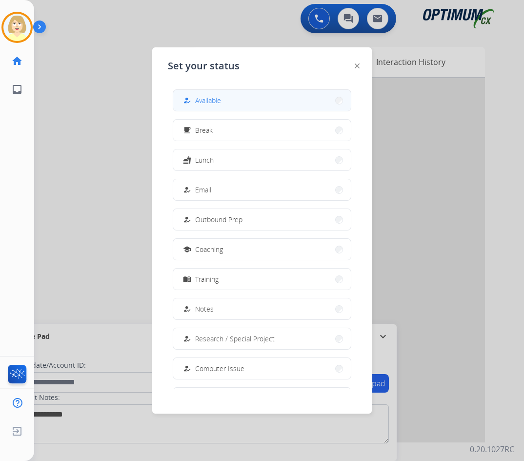
click at [210, 98] on span "Available" at bounding box center [208, 100] width 26 height 10
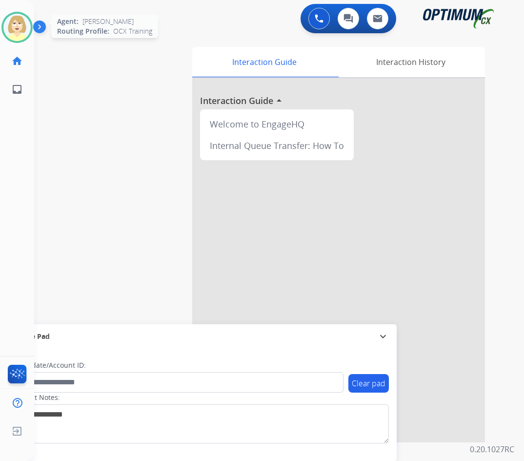
click at [17, 27] on img at bounding box center [16, 27] width 27 height 27
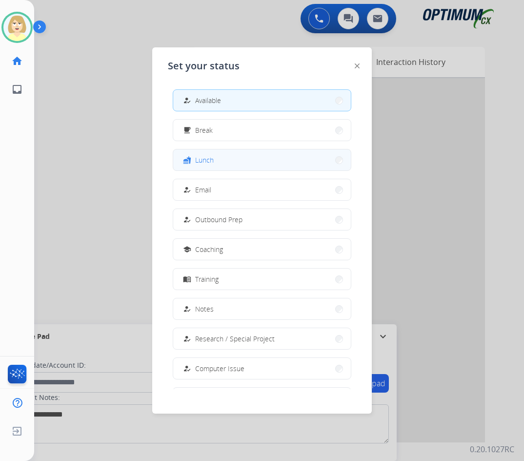
click at [202, 161] on span "Lunch" at bounding box center [204, 160] width 19 height 10
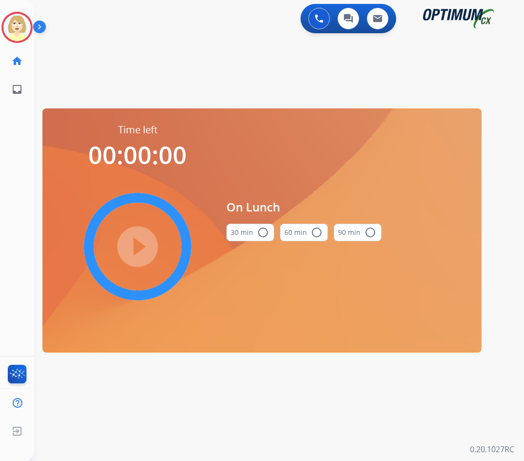
drag, startPoint x: 258, startPoint y: 229, endPoint x: 231, endPoint y: 230, distance: 26.9
click at [258, 228] on mat-icon "radio_button_unchecked" at bounding box center [263, 232] width 12 height 12
click at [163, 246] on div "play_circle_filled" at bounding box center [137, 246] width 146 height 146
click at [137, 249] on mat-icon "play_circle_filled" at bounding box center [138, 246] width 12 height 12
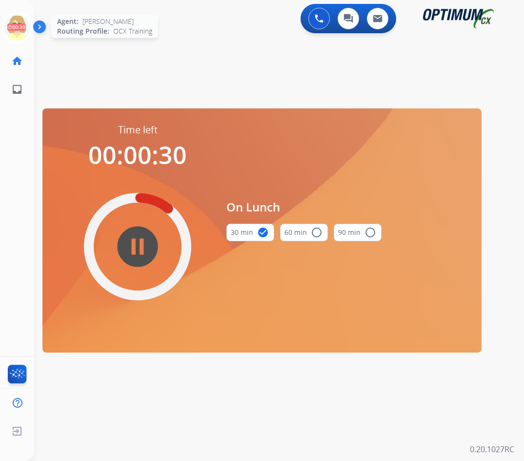
click at [13, 23] on icon at bounding box center [17, 28] width 32 height 32
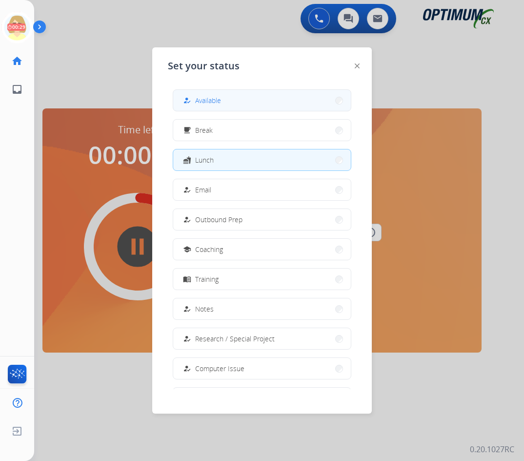
click at [205, 100] on span "Available" at bounding box center [208, 100] width 26 height 10
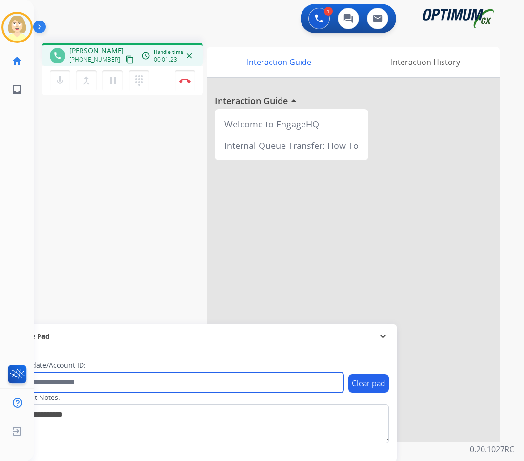
click at [65, 381] on input "text" at bounding box center [178, 382] width 331 height 20
paste input "*******"
type input "*******"
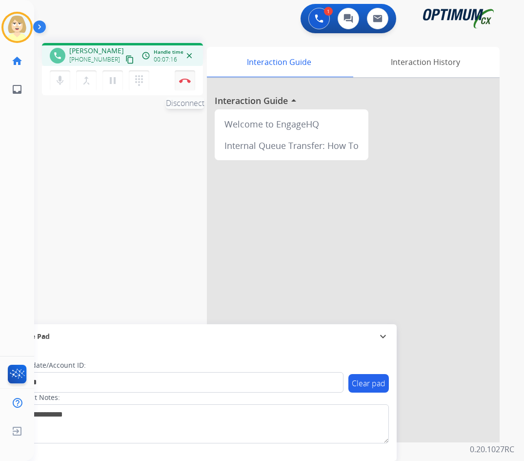
click at [185, 79] on img at bounding box center [185, 80] width 12 height 5
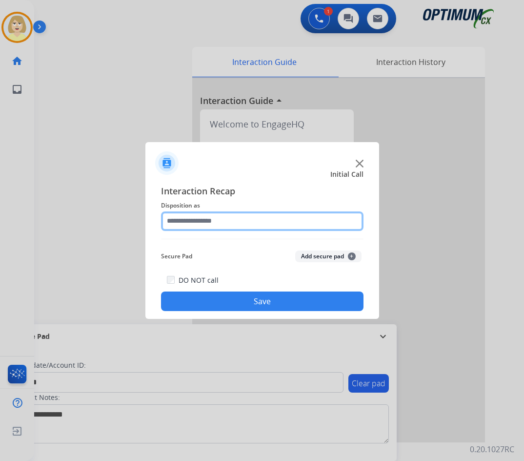
click at [194, 223] on input "text" at bounding box center [262, 221] width 202 height 20
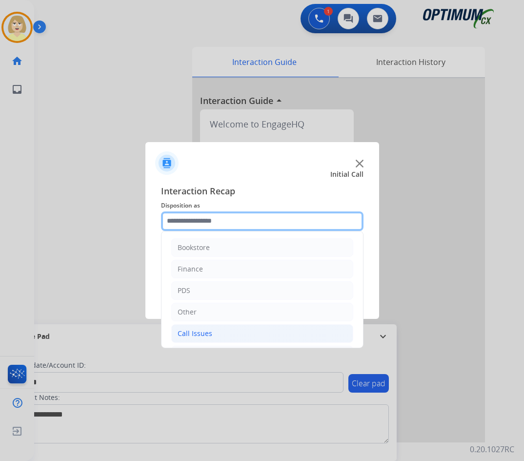
scroll to position [66, 0]
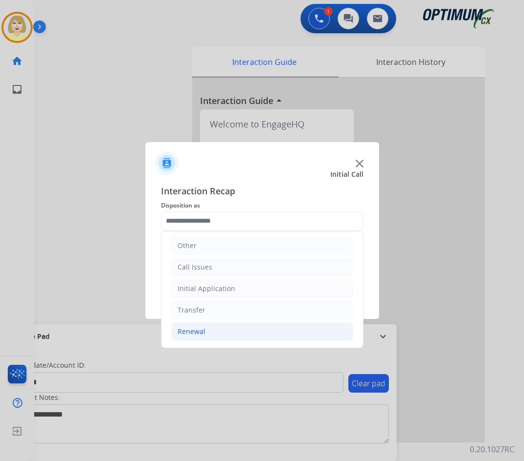
click at [200, 331] on div "Renewal" at bounding box center [192, 331] width 28 height 10
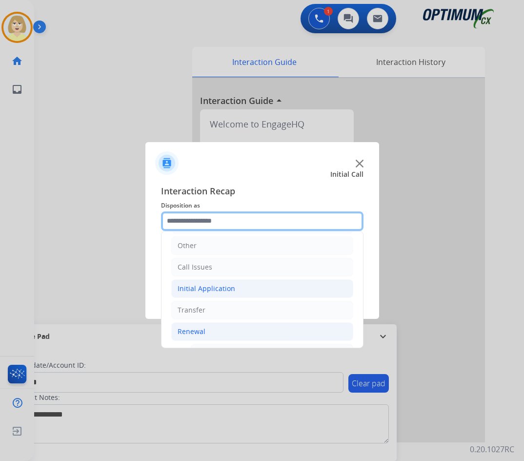
scroll to position [213, 0]
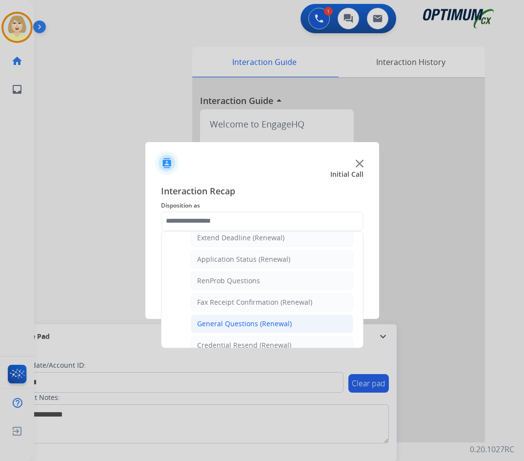
click at [228, 325] on div "General Questions (Renewal)" at bounding box center [244, 324] width 95 height 10
type input "**********"
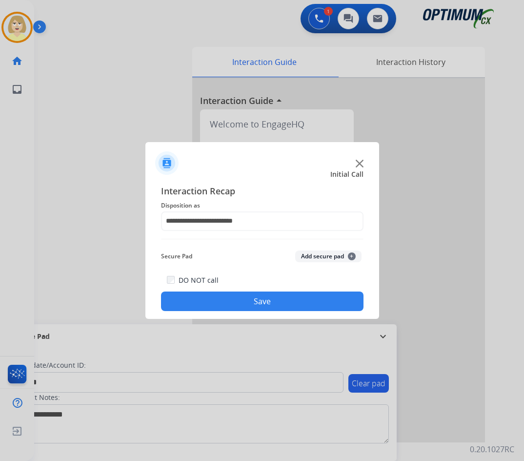
click at [319, 255] on button "Add secure pad +" at bounding box center [328, 256] width 66 height 12
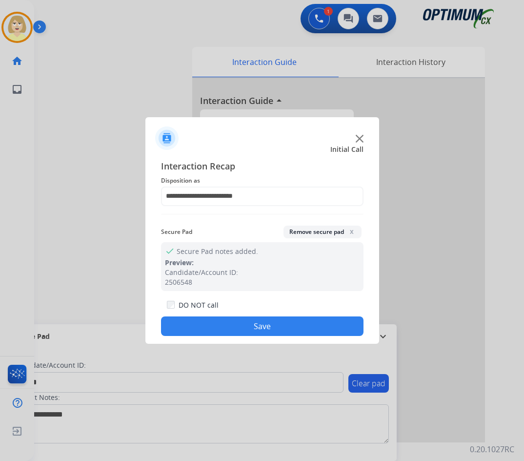
drag, startPoint x: 245, startPoint y: 324, endPoint x: 234, endPoint y: 305, distance: 22.1
click at [243, 321] on button "Save" at bounding box center [262, 326] width 202 height 20
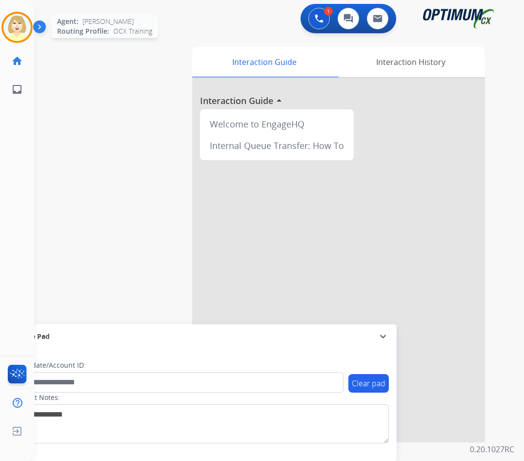
click at [8, 19] on img at bounding box center [16, 27] width 27 height 27
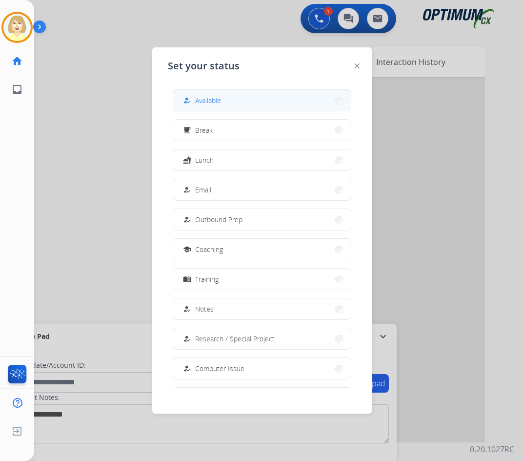
click at [212, 97] on span "Available" at bounding box center [208, 100] width 26 height 10
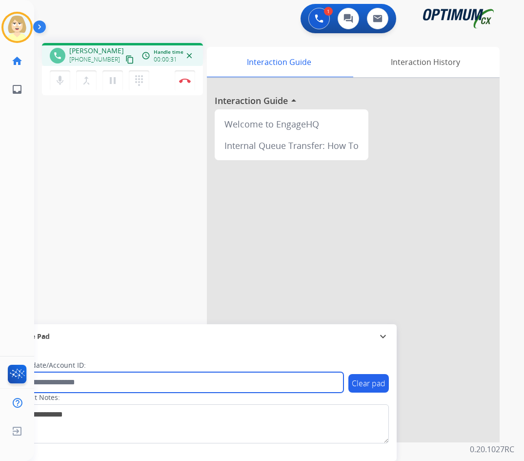
click at [69, 382] on input "text" at bounding box center [178, 382] width 331 height 20
paste input "*********"
type input "*********"
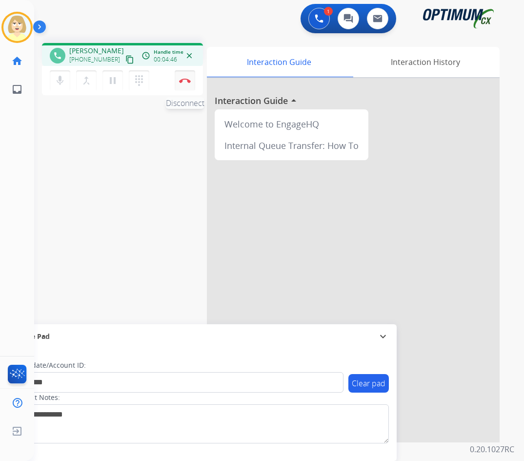
click at [185, 78] on button "Disconnect" at bounding box center [185, 80] width 20 height 20
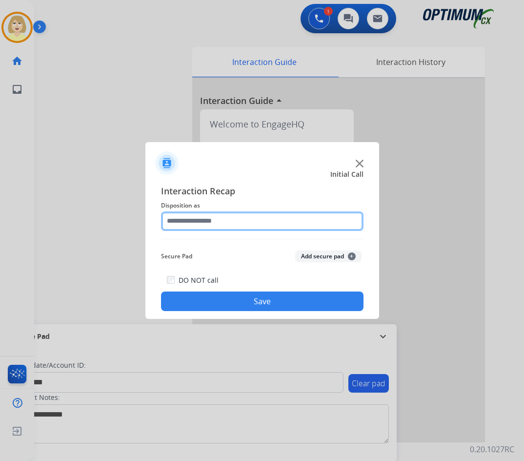
click at [199, 220] on input "text" at bounding box center [262, 221] width 202 height 20
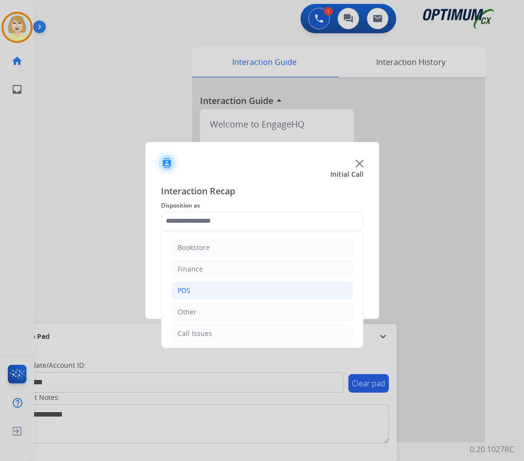
click at [187, 289] on div "PDS" at bounding box center [184, 290] width 13 height 10
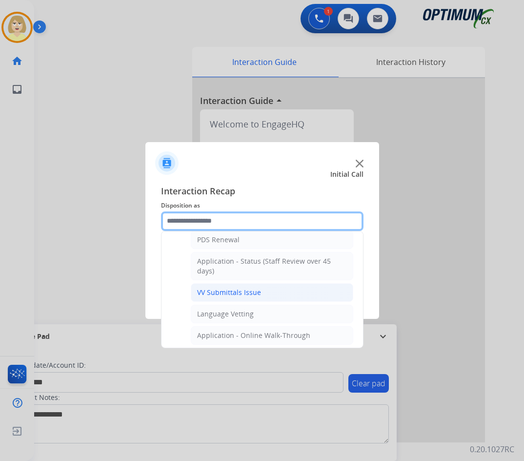
scroll to position [49, 0]
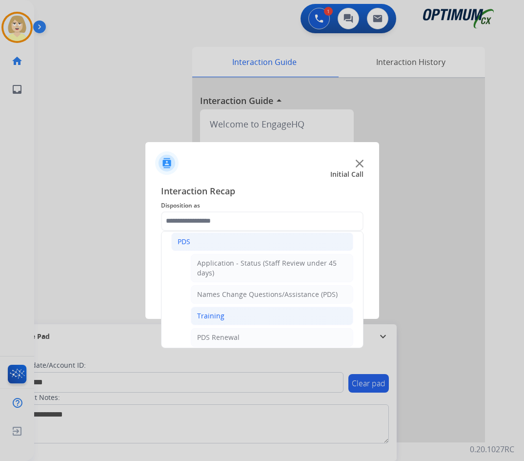
click at [209, 316] on div "Training" at bounding box center [210, 316] width 27 height 10
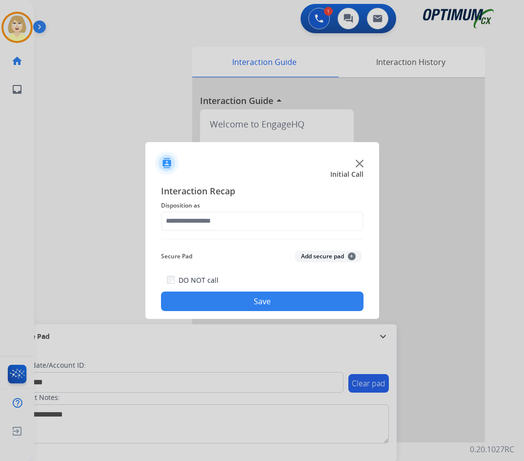
type input "********"
click at [329, 259] on button "Add secure pad +" at bounding box center [328, 256] width 66 height 12
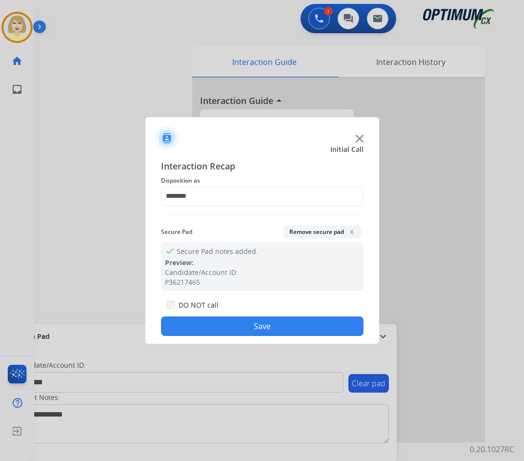
drag, startPoint x: 251, startPoint y: 322, endPoint x: 128, endPoint y: 211, distance: 166.1
click at [251, 322] on button "Save" at bounding box center [262, 326] width 202 height 20
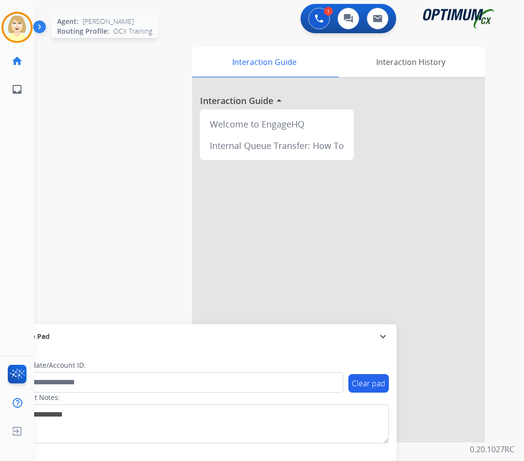
click at [12, 17] on img at bounding box center [16, 27] width 27 height 27
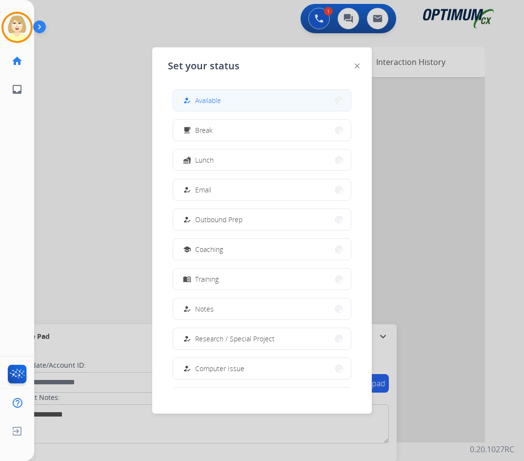
click at [217, 99] on span "Available" at bounding box center [208, 100] width 26 height 10
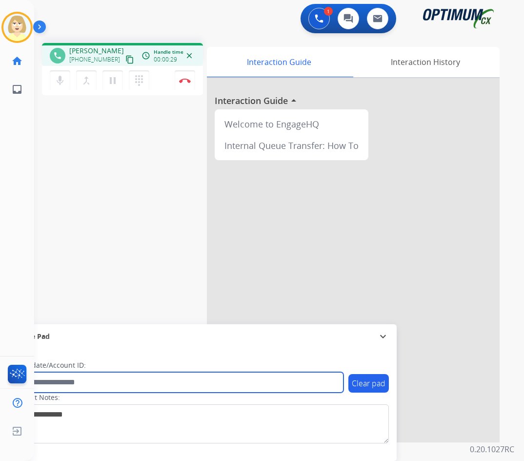
click at [65, 379] on input "text" at bounding box center [178, 382] width 331 height 20
paste input "*******"
type input "*******"
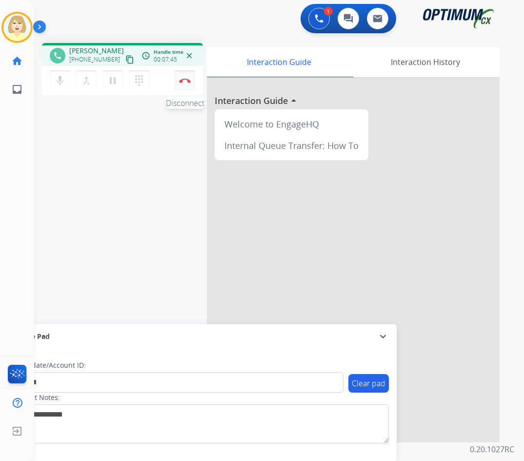
click at [186, 79] on img at bounding box center [185, 80] width 12 height 5
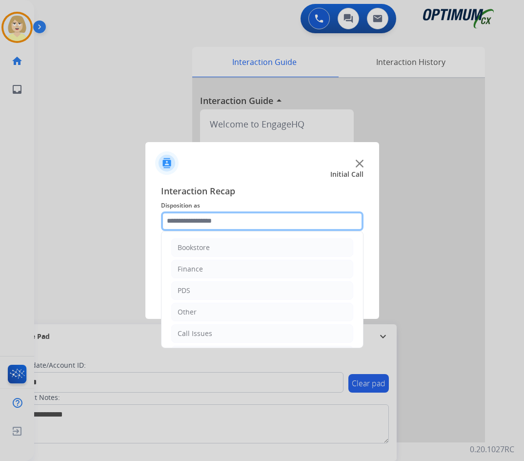
click at [190, 221] on input "text" at bounding box center [262, 221] width 202 height 20
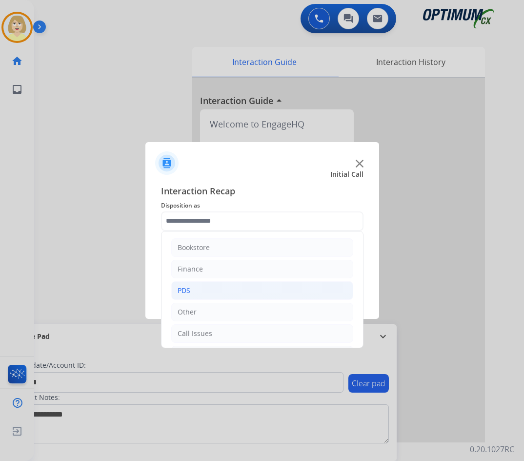
click at [190, 288] on div "PDS" at bounding box center [184, 290] width 13 height 10
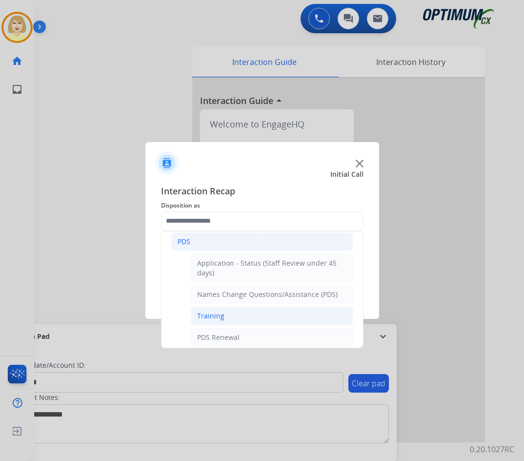
click at [210, 315] on div "Training" at bounding box center [210, 316] width 27 height 10
type input "********"
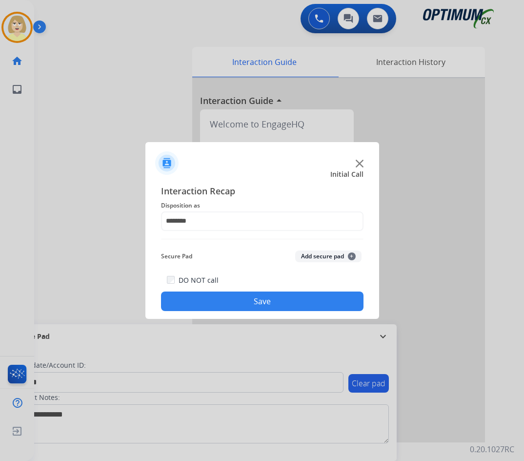
click at [312, 255] on button "Add secure pad +" at bounding box center [328, 256] width 66 height 12
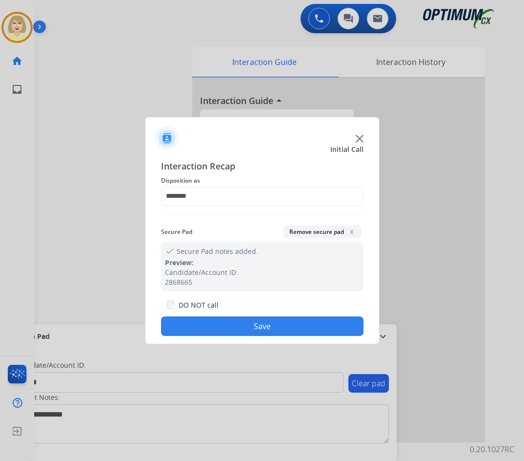
drag, startPoint x: 253, startPoint y: 320, endPoint x: 126, endPoint y: 146, distance: 216.1
click at [253, 320] on button "Save" at bounding box center [262, 326] width 202 height 20
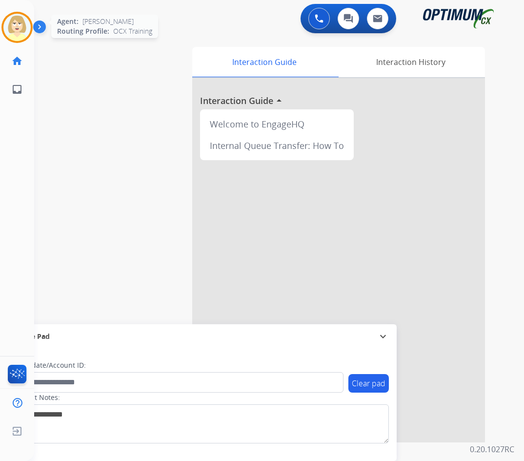
click at [24, 21] on img at bounding box center [16, 27] width 27 height 27
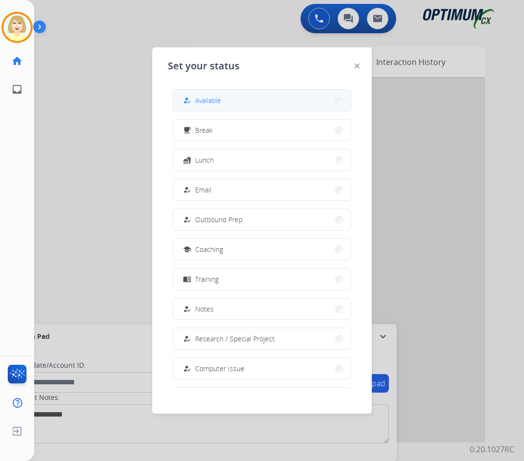
click at [214, 100] on span "Available" at bounding box center [208, 100] width 26 height 10
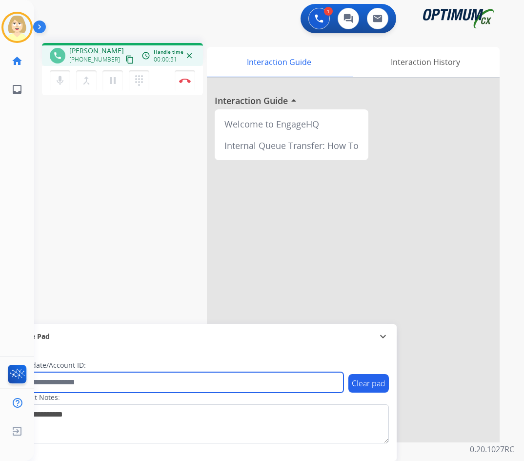
click at [61, 381] on input "text" at bounding box center [178, 382] width 331 height 20
paste input "*******"
type input "*******"
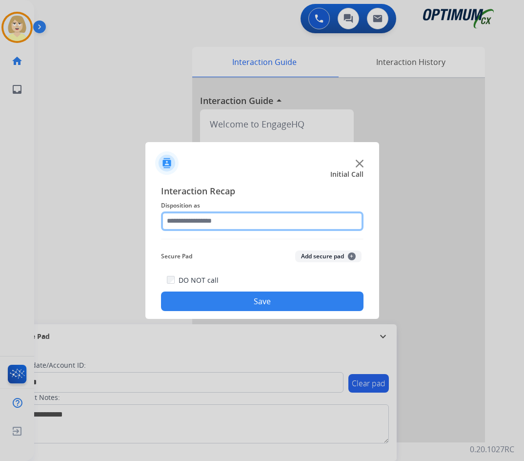
click at [188, 222] on input "text" at bounding box center [262, 221] width 202 height 20
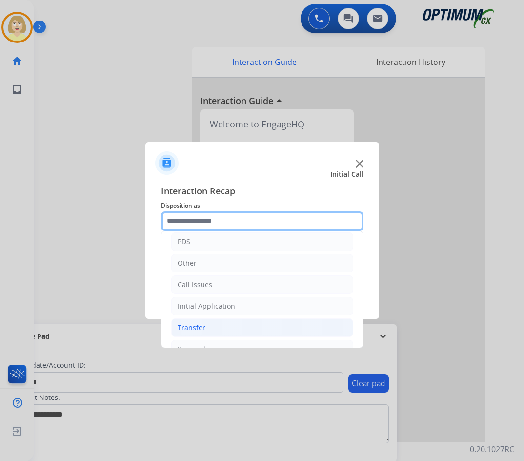
scroll to position [66, 0]
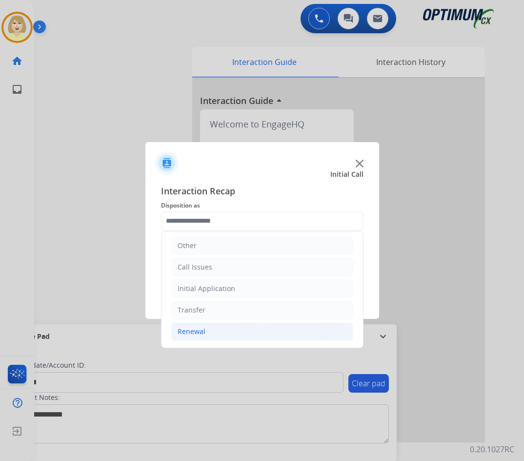
click at [196, 331] on div "Renewal" at bounding box center [192, 331] width 28 height 10
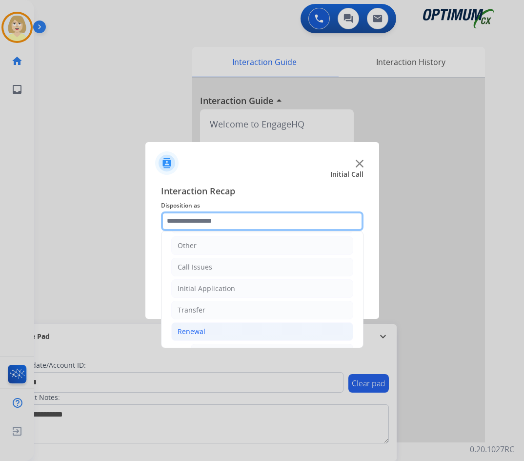
scroll to position [213, 0]
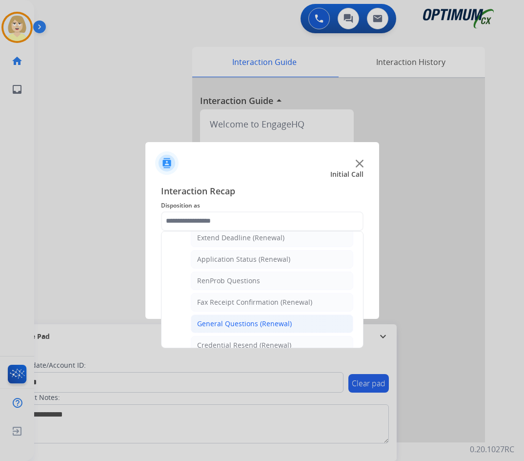
click at [260, 319] on div "General Questions (Renewal)" at bounding box center [244, 324] width 95 height 10
type input "**********"
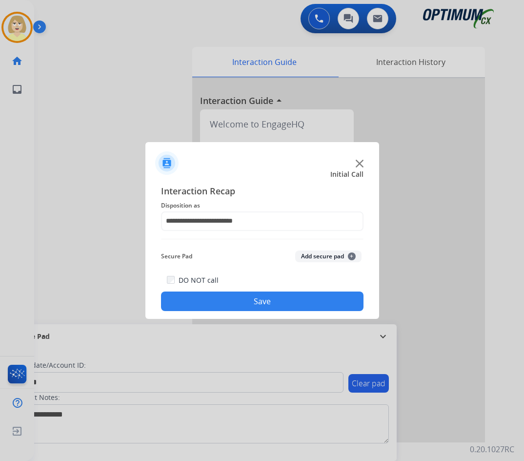
click at [334, 255] on button "Add secure pad +" at bounding box center [328, 256] width 66 height 12
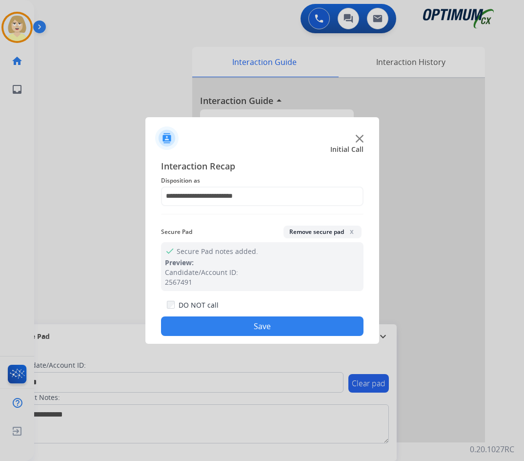
click at [240, 319] on button "Save" at bounding box center [262, 326] width 202 height 20
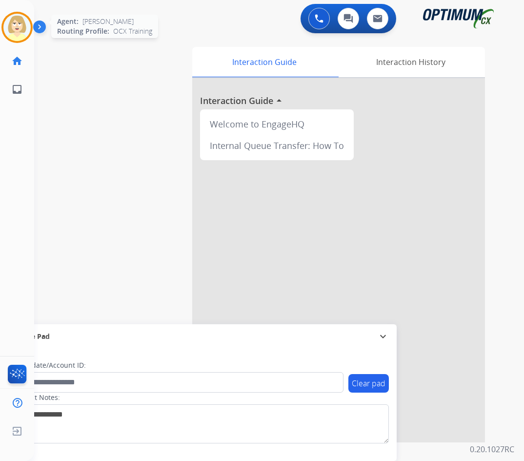
click at [20, 24] on img at bounding box center [16, 27] width 27 height 27
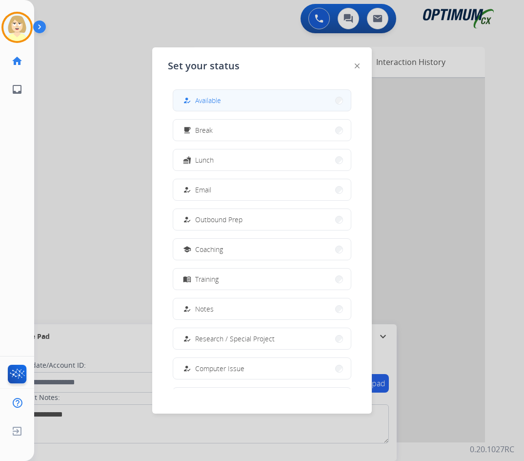
click at [214, 96] on span "Available" at bounding box center [208, 100] width 26 height 10
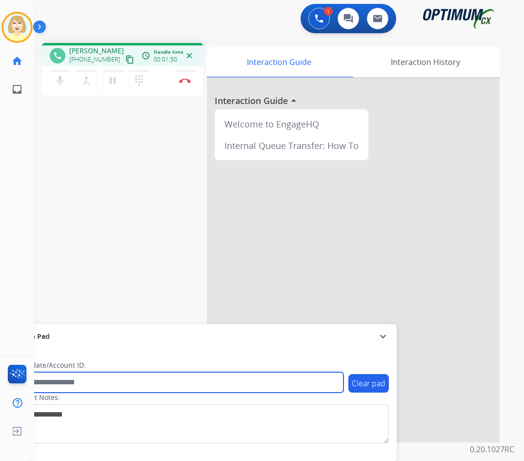
click at [63, 380] on input "text" at bounding box center [178, 382] width 331 height 20
paste input "*******"
type input "*******"
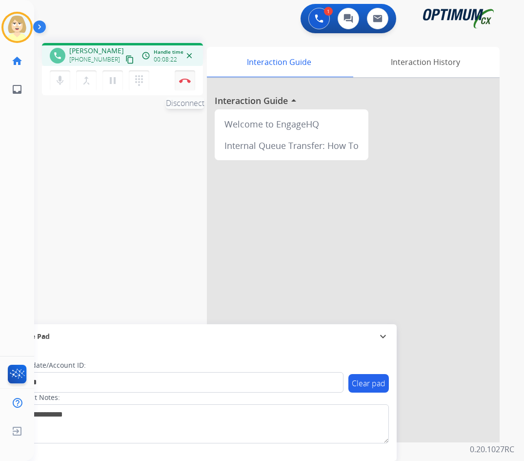
click at [184, 77] on button "Disconnect" at bounding box center [185, 80] width 20 height 20
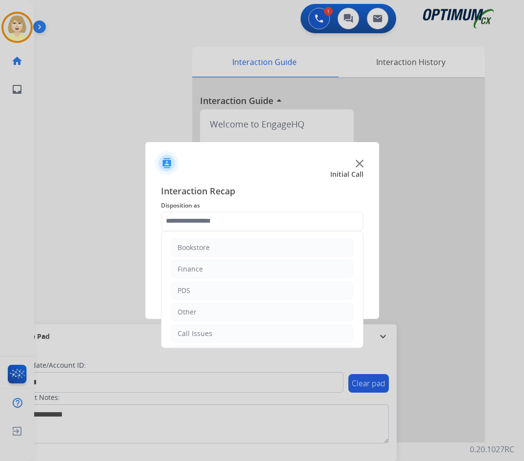
click at [201, 222] on input "text" at bounding box center [262, 221] width 202 height 20
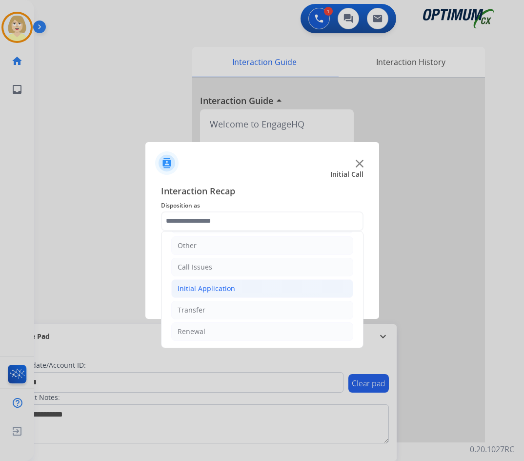
click at [214, 289] on div "Initial Application" at bounding box center [207, 288] width 58 height 10
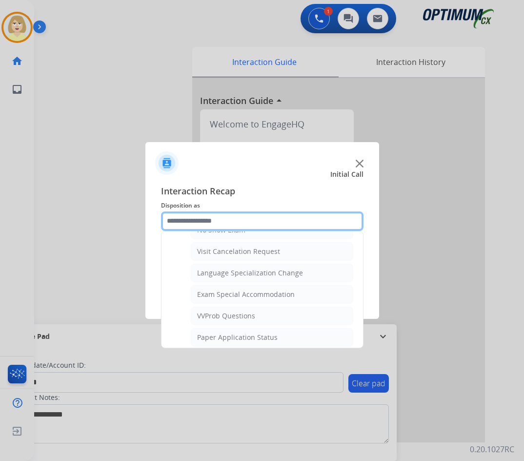
scroll to position [505, 0]
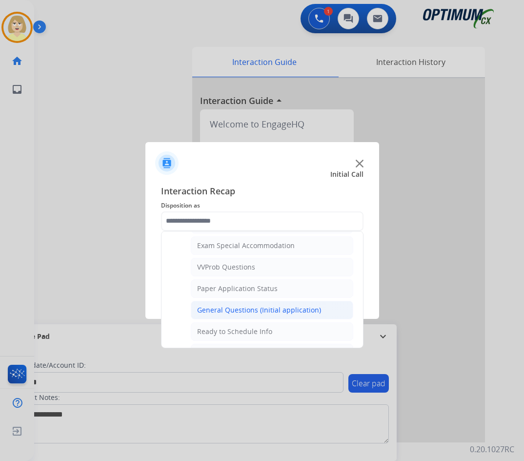
click at [225, 308] on div "General Questions (Initial application)" at bounding box center [259, 310] width 124 height 10
type input "**********"
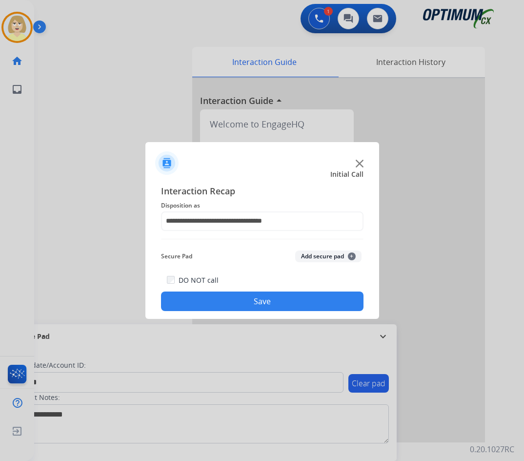
click at [308, 254] on button "Add secure pad +" at bounding box center [328, 256] width 66 height 12
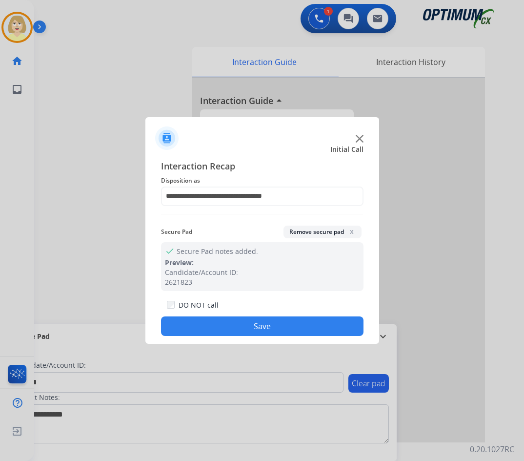
drag, startPoint x: 231, startPoint y: 323, endPoint x: 159, endPoint y: 252, distance: 101.4
click at [229, 320] on button "Save" at bounding box center [262, 326] width 202 height 20
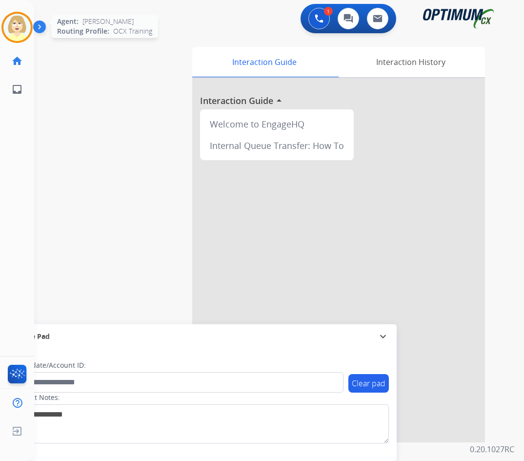
click at [13, 25] on img at bounding box center [16, 27] width 27 height 27
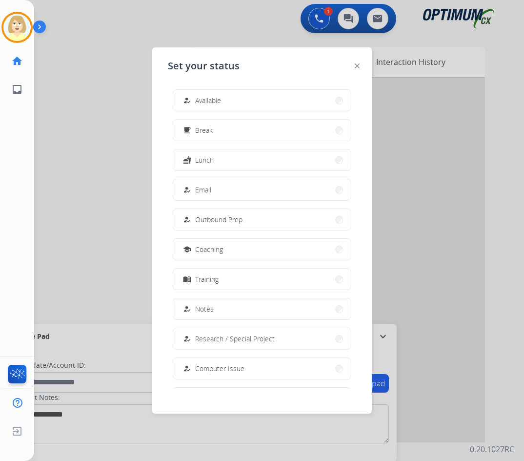
click at [210, 100] on span "Available" at bounding box center [208, 100] width 26 height 10
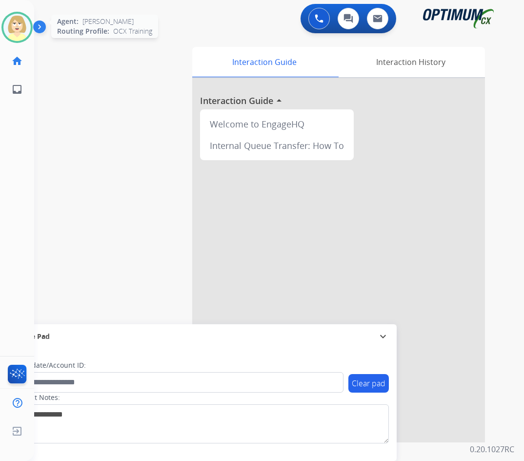
click at [12, 25] on img at bounding box center [16, 27] width 27 height 27
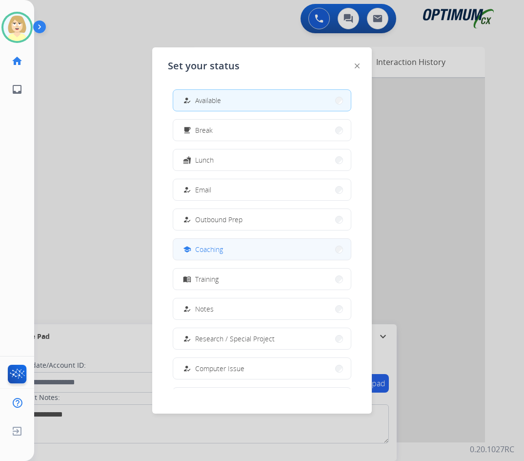
click at [215, 249] on span "Coaching" at bounding box center [209, 249] width 28 height 10
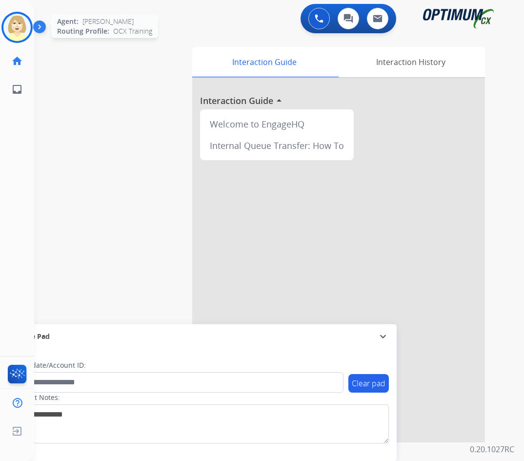
click at [13, 22] on img at bounding box center [16, 27] width 27 height 27
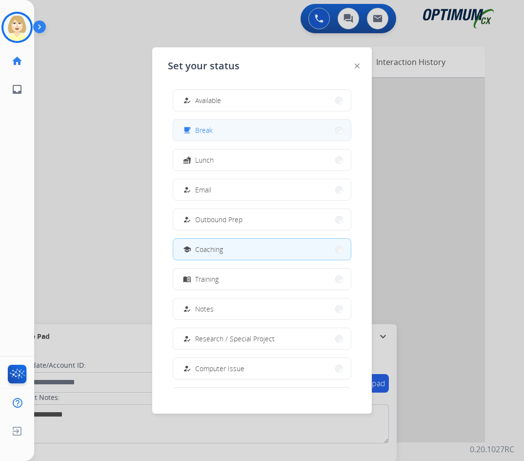
click at [201, 128] on span "Break" at bounding box center [204, 130] width 18 height 10
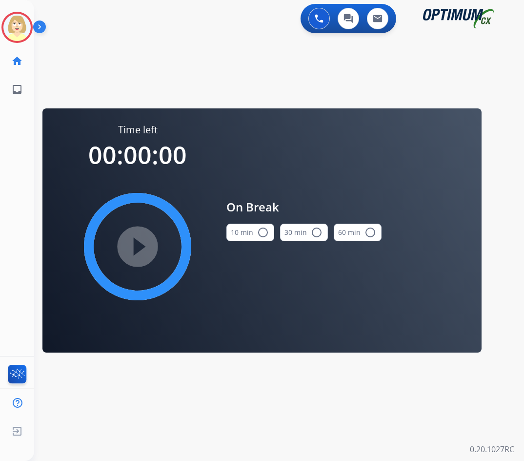
click at [263, 232] on mat-icon "radio_button_unchecked" at bounding box center [263, 232] width 12 height 12
click at [143, 252] on mat-icon "play_circle_filled" at bounding box center [138, 246] width 12 height 12
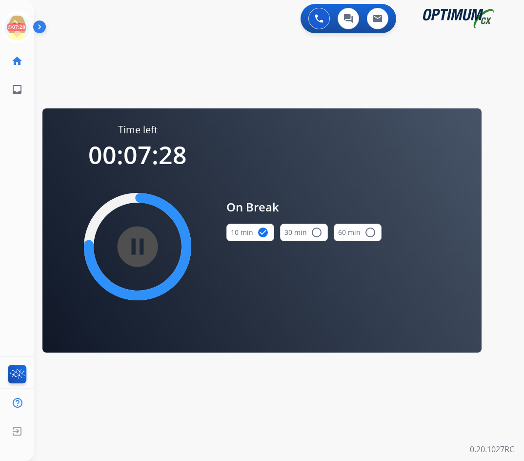
drag, startPoint x: 57, startPoint y: 75, endPoint x: 113, endPoint y: 64, distance: 57.6
click at [57, 75] on div "swap_horiz Break voice bridge close_fullscreen Connect 3-Way Call merge_type Se…" at bounding box center [267, 58] width 466 height 47
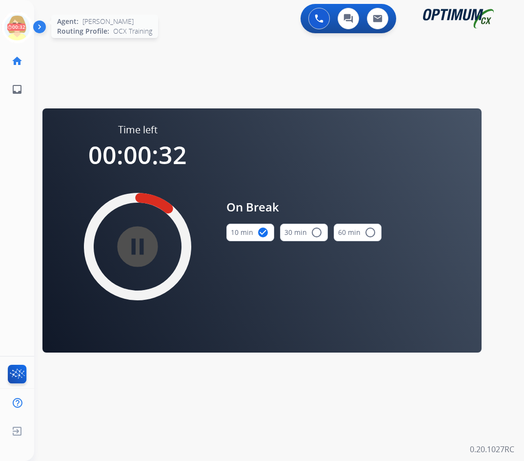
click at [19, 22] on icon at bounding box center [17, 28] width 32 height 32
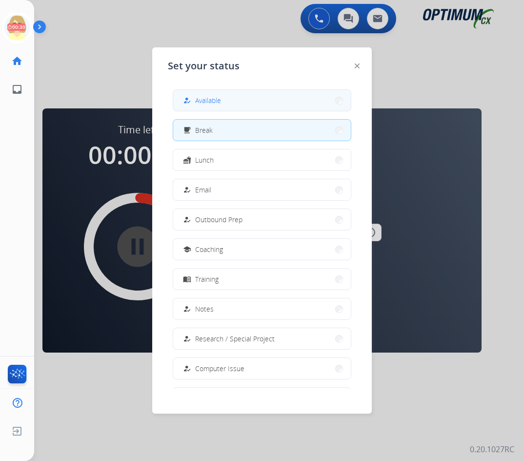
click at [214, 97] on span "Available" at bounding box center [208, 100] width 26 height 10
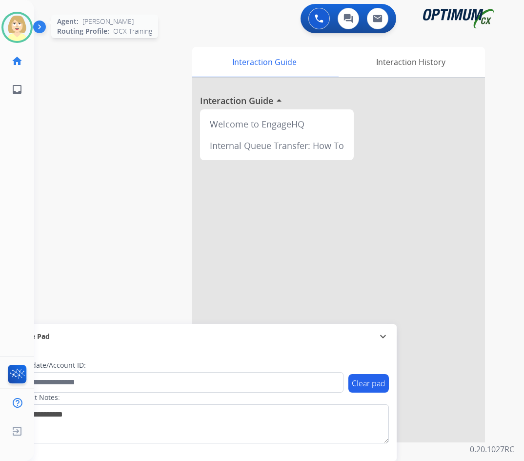
click at [13, 26] on img at bounding box center [16, 27] width 27 height 27
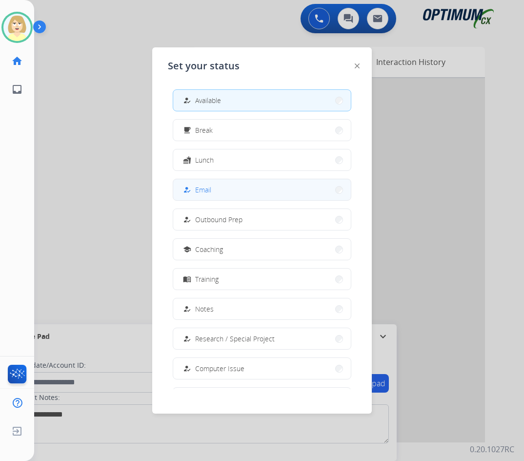
click at [206, 188] on span "Email" at bounding box center [203, 189] width 16 height 10
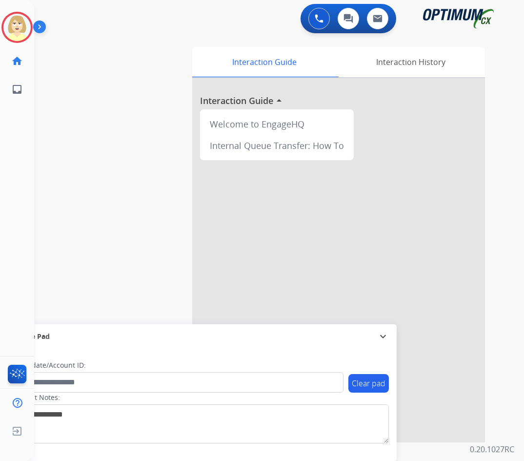
click at [33, 125] on div "[PERSON_NAME] Email Edit Avatar Agent: [PERSON_NAME] Profile: OCX Training home…" at bounding box center [17, 230] width 34 height 461
click at [19, 27] on img at bounding box center [16, 27] width 27 height 27
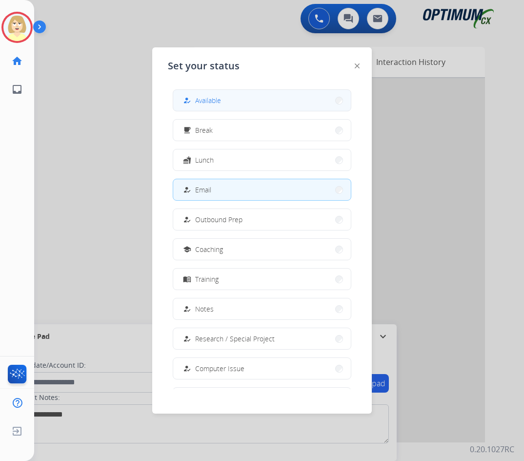
click at [203, 99] on span "Available" at bounding box center [208, 100] width 26 height 10
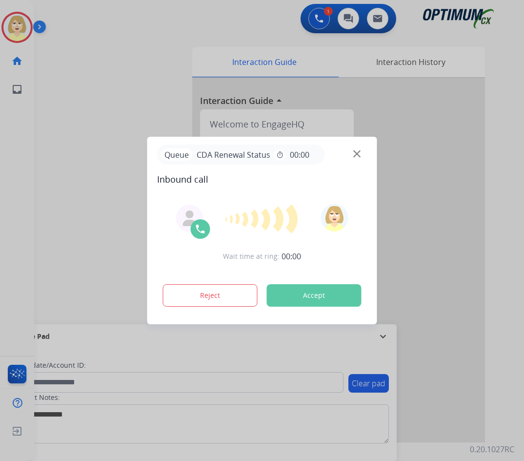
click at [320, 297] on button "Accept" at bounding box center [314, 295] width 95 height 22
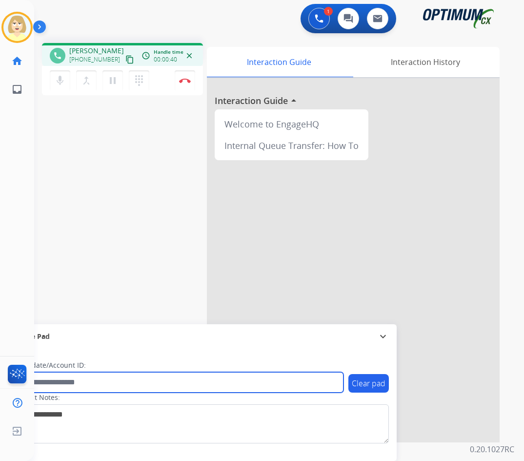
click at [57, 382] on input "text" at bounding box center [178, 382] width 331 height 20
paste input "*******"
type input "*******"
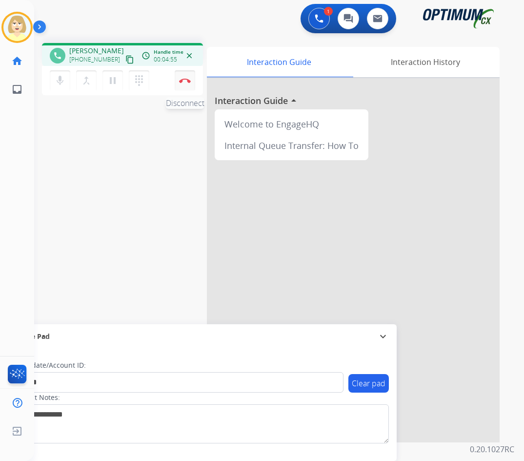
click at [184, 79] on img at bounding box center [185, 80] width 12 height 5
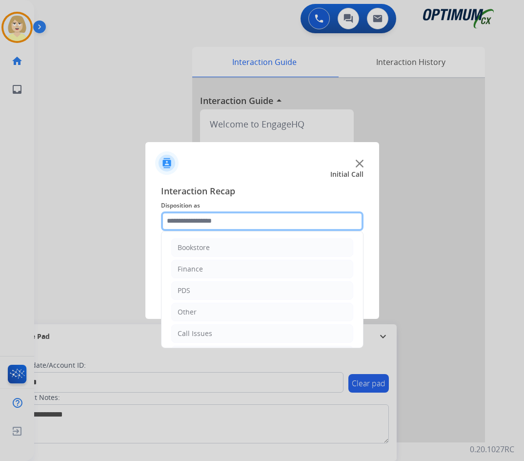
click at [210, 219] on input "text" at bounding box center [262, 221] width 202 height 20
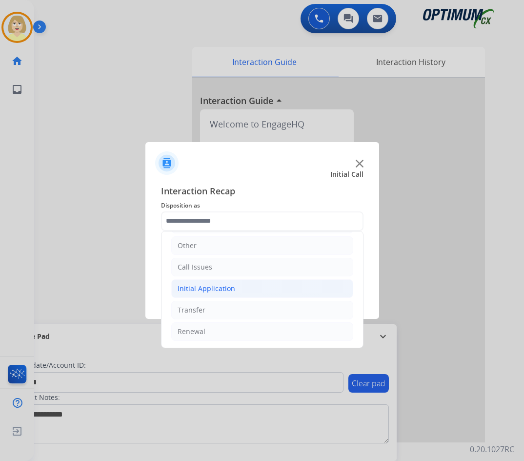
click at [197, 288] on div "Initial Application" at bounding box center [207, 288] width 58 height 10
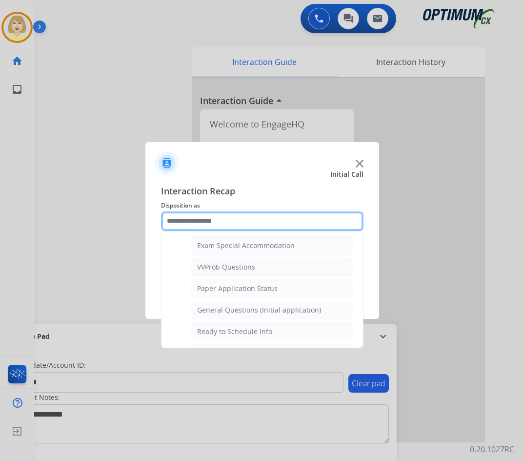
scroll to position [554, 0]
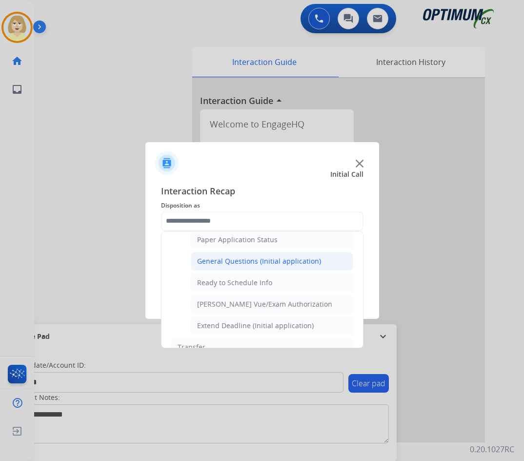
click at [246, 256] on li "General Questions (Initial application)" at bounding box center [272, 261] width 162 height 19
type input "**********"
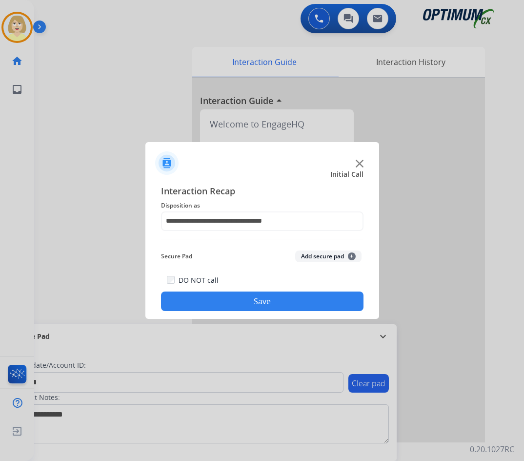
click at [315, 252] on button "Add secure pad +" at bounding box center [328, 256] width 66 height 12
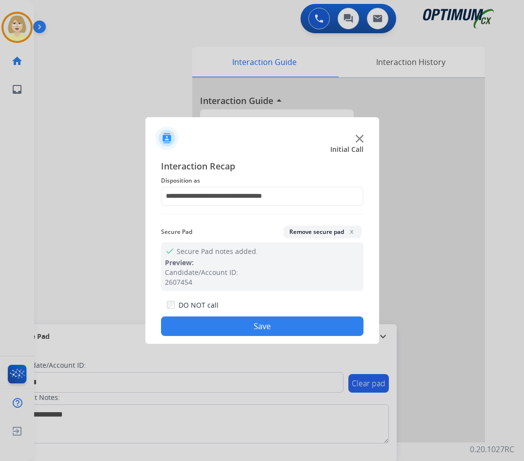
click at [227, 327] on button "Save" at bounding box center [262, 326] width 202 height 20
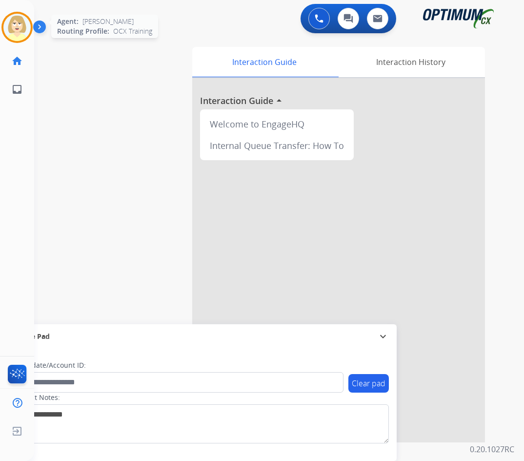
click at [19, 21] on img at bounding box center [16, 27] width 27 height 27
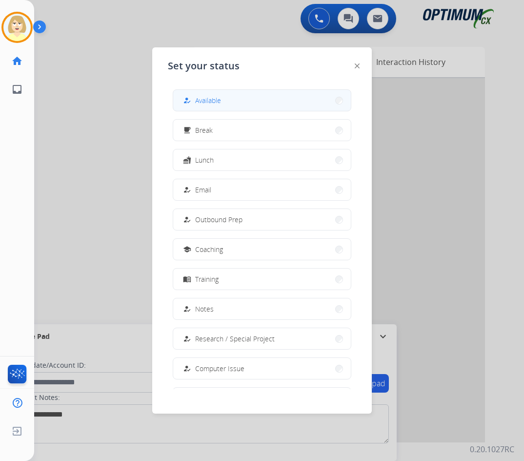
click at [215, 100] on span "Available" at bounding box center [208, 100] width 26 height 10
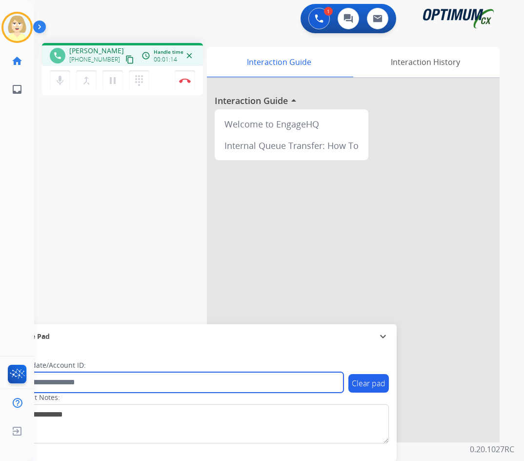
click at [67, 379] on input "text" at bounding box center [178, 382] width 331 height 20
click at [63, 382] on input "text" at bounding box center [178, 382] width 331 height 20
paste input "*******"
type input "*******"
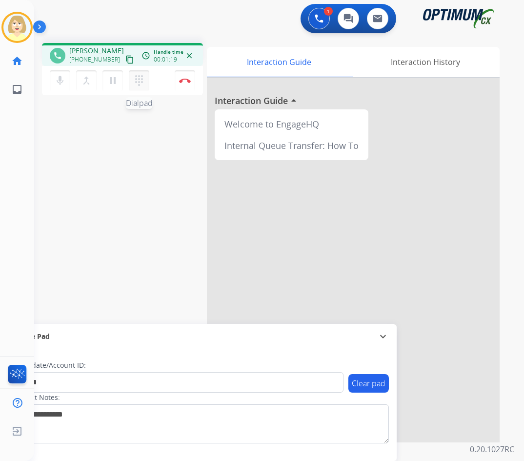
click at [137, 78] on mat-icon "dialpad" at bounding box center [139, 81] width 12 height 12
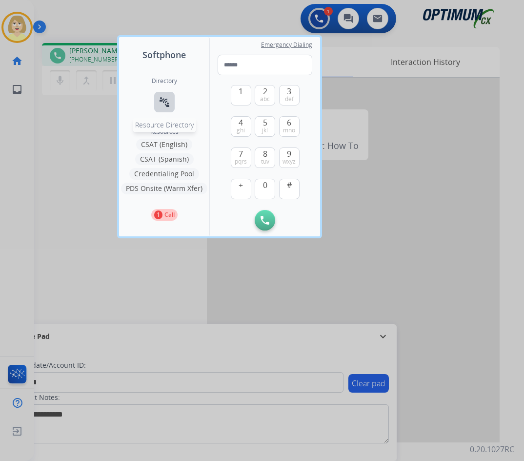
click at [162, 99] on mat-icon "connect_without_contact" at bounding box center [165, 102] width 12 height 12
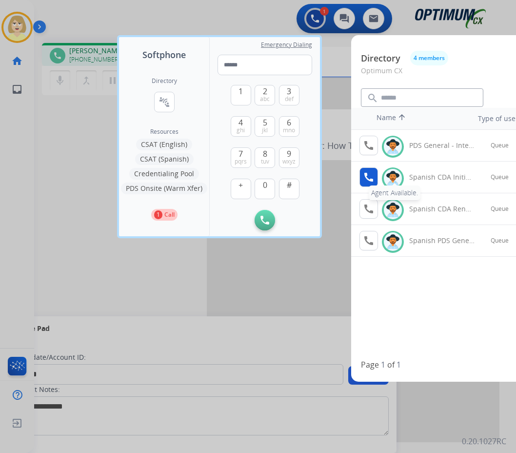
click at [364, 173] on mat-icon "call" at bounding box center [369, 177] width 12 height 12
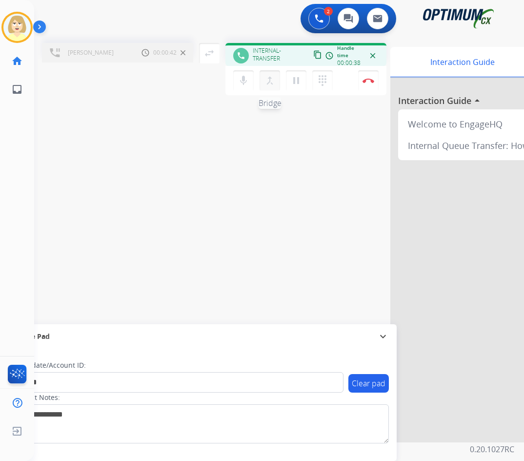
click at [268, 79] on mat-icon "merge_type" at bounding box center [270, 81] width 12 height 12
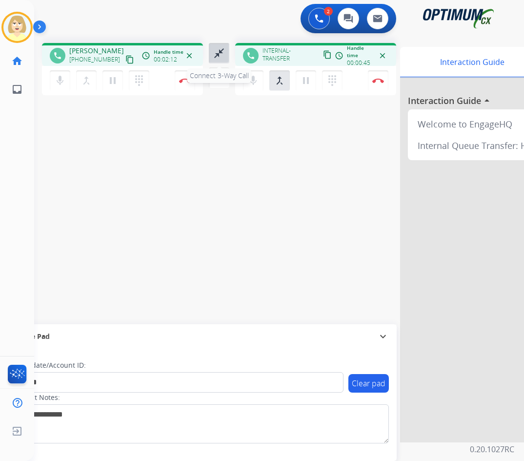
click at [217, 53] on mat-icon "close_fullscreen" at bounding box center [219, 53] width 12 height 12
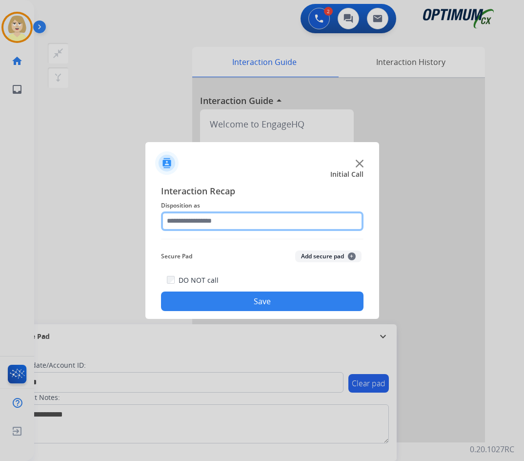
click at [201, 221] on input "text" at bounding box center [262, 221] width 202 height 20
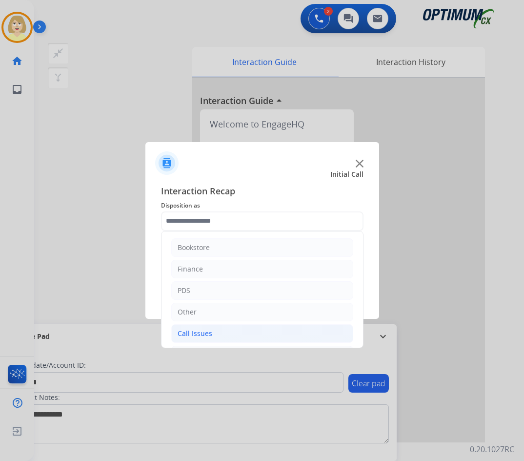
click at [198, 333] on div "Call Issues" at bounding box center [195, 333] width 35 height 10
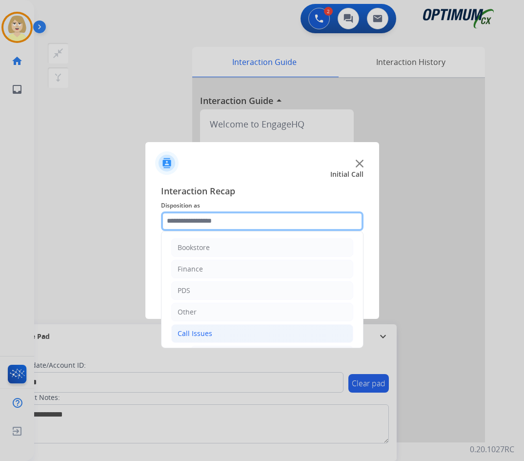
scroll to position [98, 0]
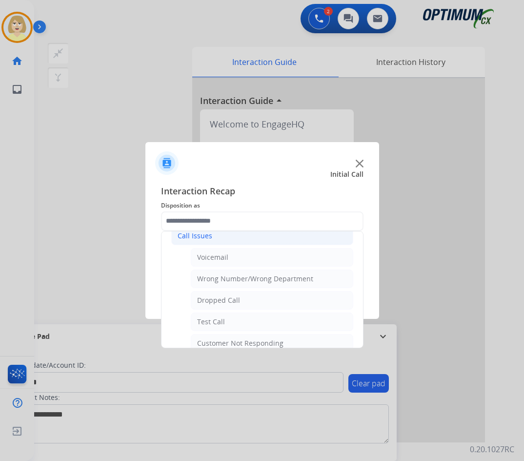
click at [256, 277] on div "Wrong Number/Wrong Department" at bounding box center [255, 279] width 116 height 10
type input "**********"
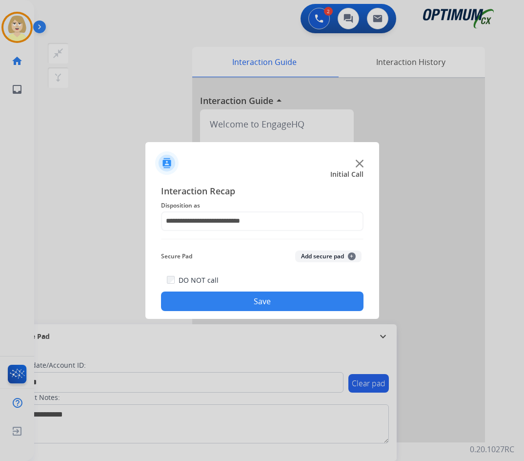
click at [315, 256] on button "Add secure pad +" at bounding box center [328, 256] width 66 height 12
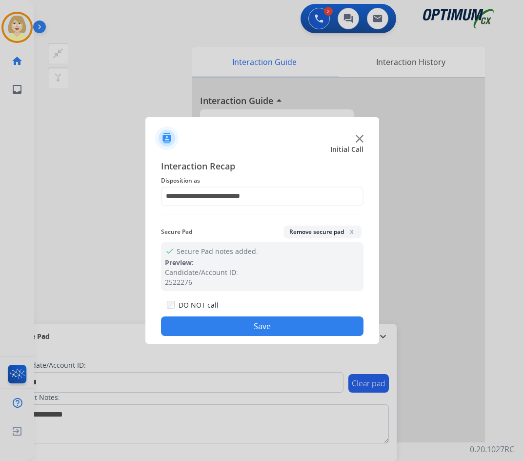
drag, startPoint x: 251, startPoint y: 325, endPoint x: 162, endPoint y: 180, distance: 170.8
click at [251, 320] on button "Save" at bounding box center [262, 326] width 202 height 20
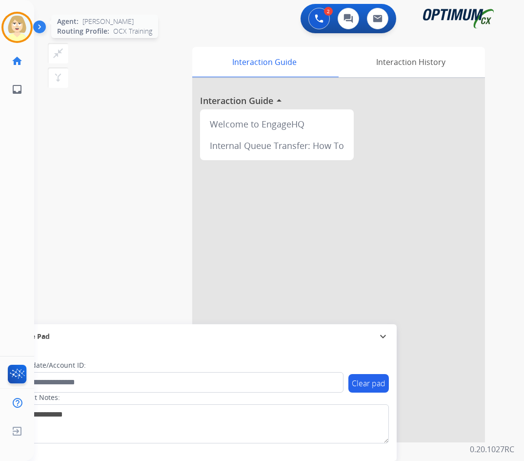
click at [12, 24] on img at bounding box center [16, 27] width 27 height 27
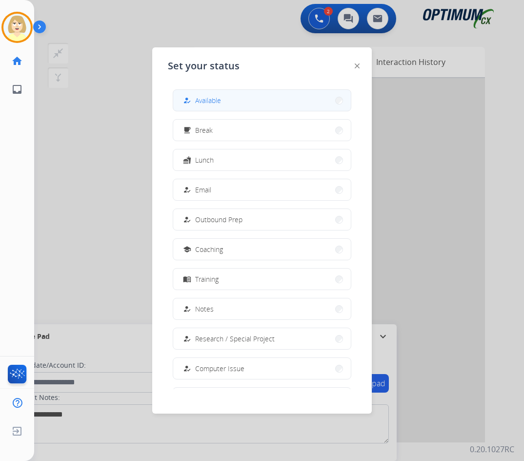
click at [210, 101] on span "Available" at bounding box center [208, 100] width 26 height 10
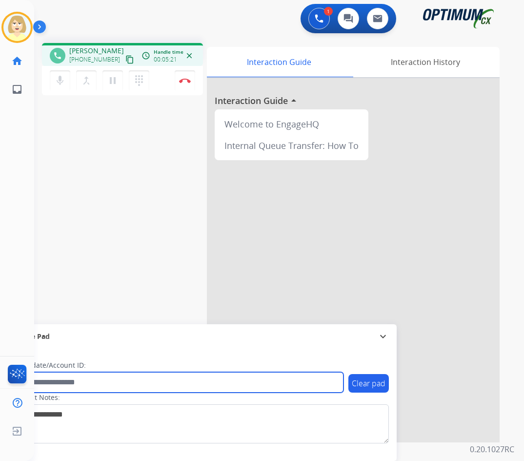
click at [56, 381] on input "text" at bounding box center [178, 382] width 331 height 20
paste input "*******"
type input "*******"
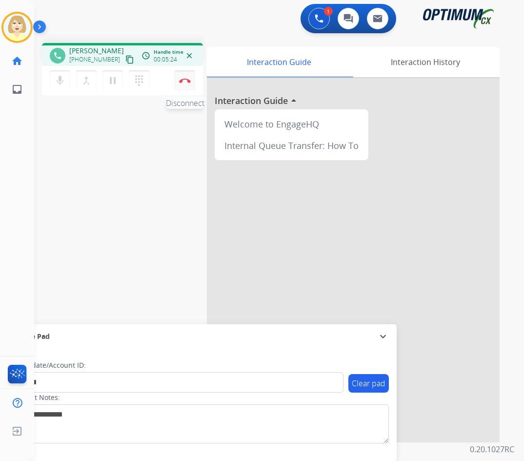
click at [186, 80] on img at bounding box center [185, 80] width 12 height 5
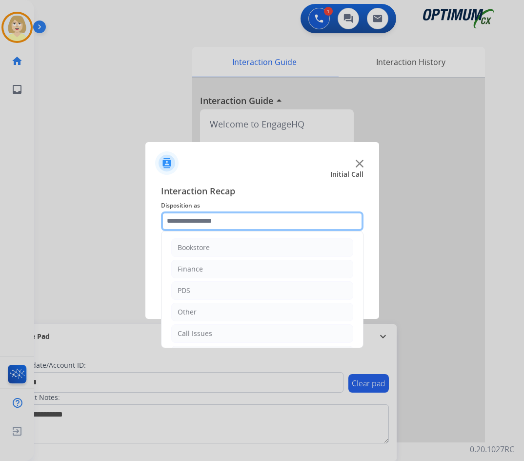
click at [215, 221] on input "text" at bounding box center [262, 221] width 202 height 20
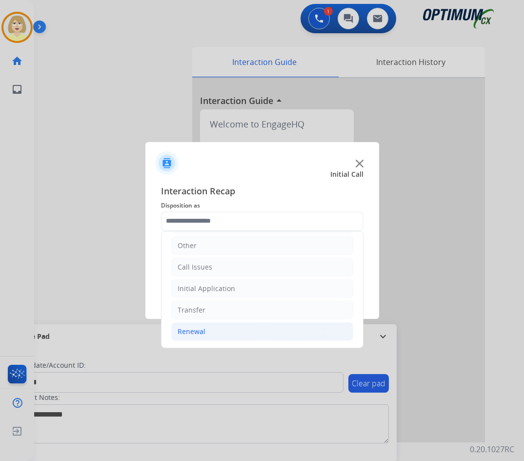
click at [200, 330] on div "Renewal" at bounding box center [192, 331] width 28 height 10
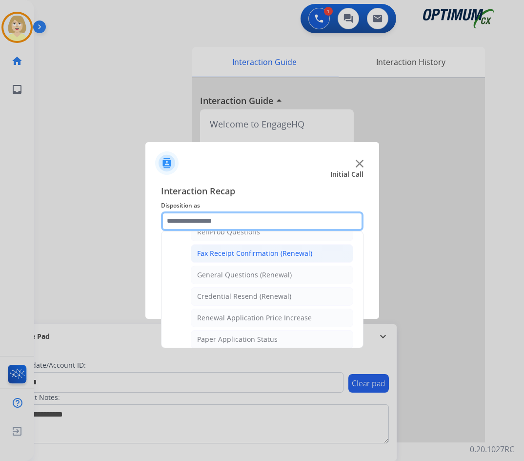
scroll to position [310, 0]
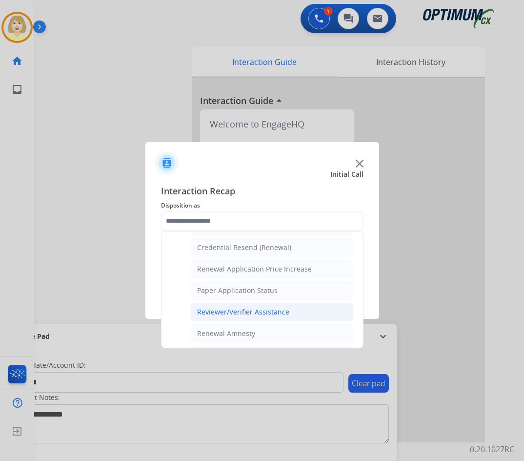
click at [247, 311] on div "Reviewer/Verifier Assistance" at bounding box center [243, 312] width 92 height 10
type input "**********"
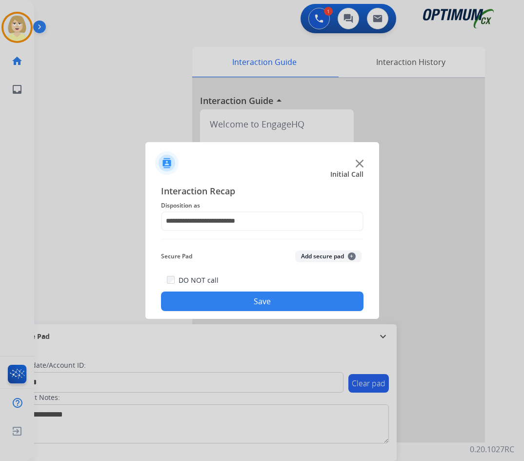
click at [309, 253] on button "Add secure pad +" at bounding box center [328, 256] width 66 height 12
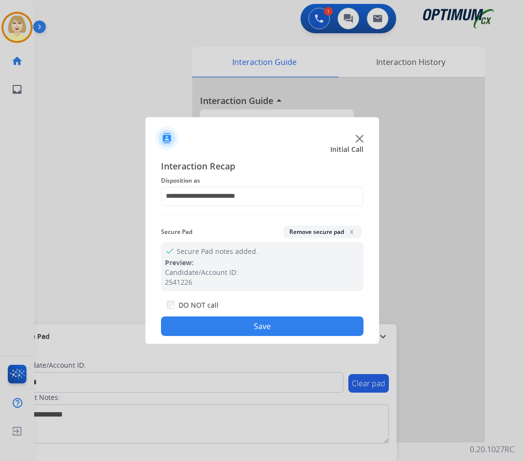
click at [221, 325] on button "Save" at bounding box center [262, 326] width 202 height 20
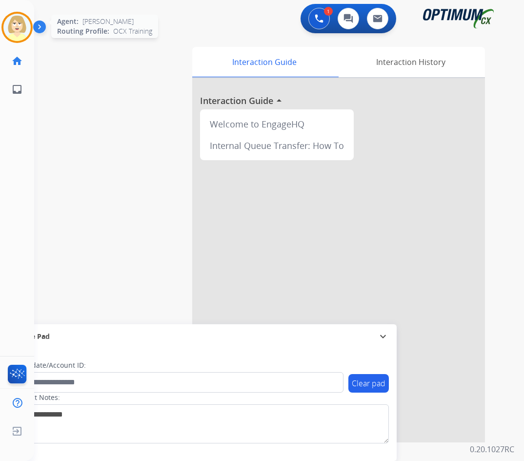
drag, startPoint x: 20, startPoint y: 26, endPoint x: 31, endPoint y: 41, distance: 18.5
click at [20, 26] on img at bounding box center [16, 27] width 27 height 27
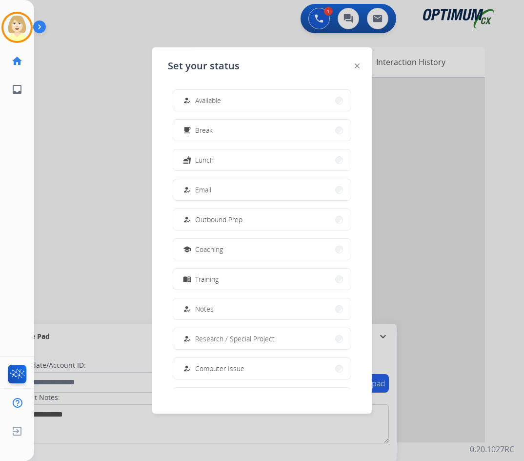
drag, startPoint x: 211, startPoint y: 248, endPoint x: 509, endPoint y: 280, distance: 299.7
click at [212, 248] on span "Coaching" at bounding box center [209, 249] width 28 height 10
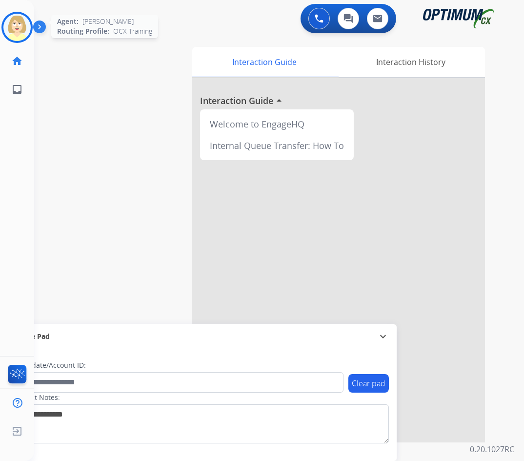
click at [20, 24] on img at bounding box center [16, 27] width 27 height 27
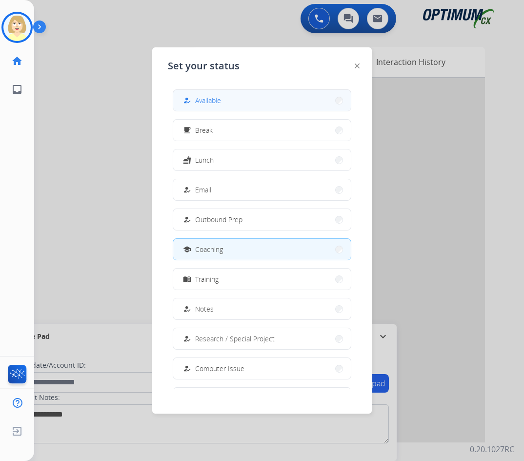
click at [204, 98] on span "Available" at bounding box center [208, 100] width 26 height 10
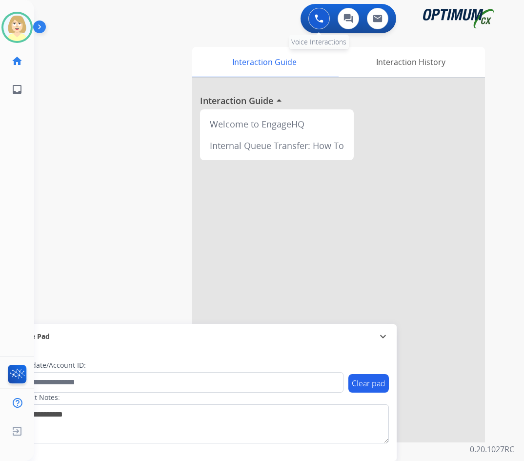
click at [315, 20] on img at bounding box center [319, 18] width 9 height 9
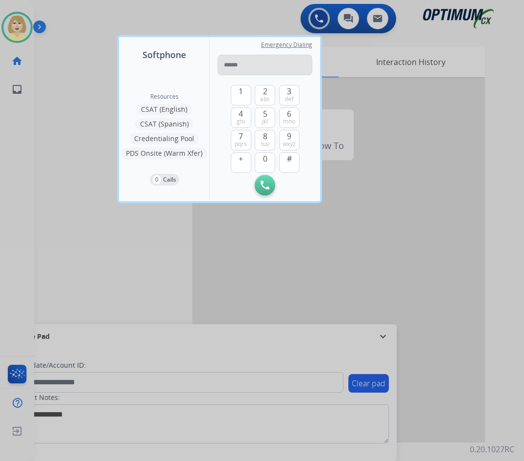
click at [230, 64] on input "tel" at bounding box center [265, 65] width 95 height 20
type input "**********"
click at [269, 184] on img at bounding box center [264, 184] width 9 height 9
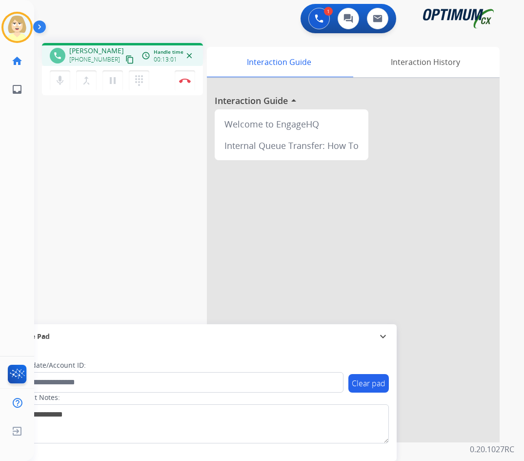
click at [46, 156] on div "phone [PERSON_NAME] [PHONE_NUMBER] content_copy access_time Call metrics Queue …" at bounding box center [267, 238] width 466 height 407
click at [184, 80] on img at bounding box center [185, 80] width 12 height 5
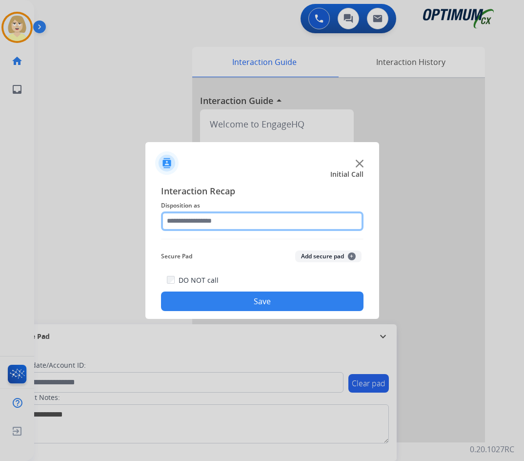
click at [194, 220] on input "text" at bounding box center [262, 221] width 202 height 20
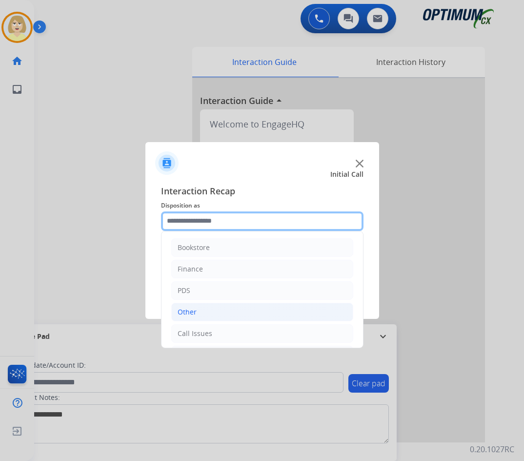
scroll to position [66, 0]
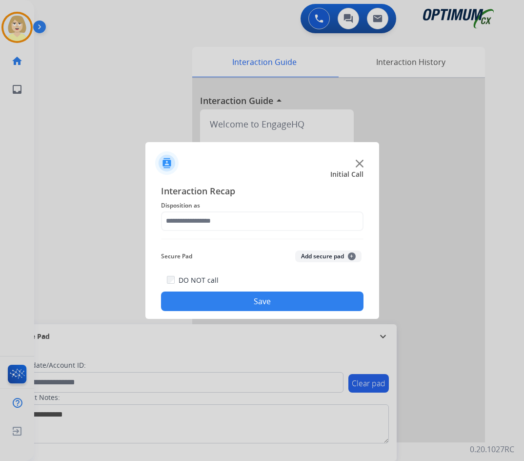
click at [306, 260] on button "Add secure pad +" at bounding box center [328, 256] width 66 height 12
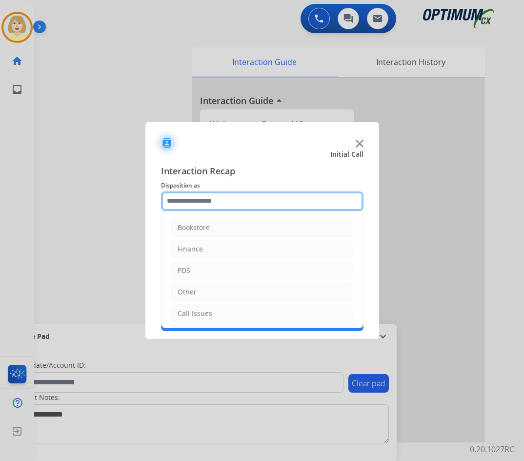
drag, startPoint x: 207, startPoint y: 202, endPoint x: 209, endPoint y: 208, distance: 6.2
click at [207, 202] on input "text" at bounding box center [262, 201] width 202 height 20
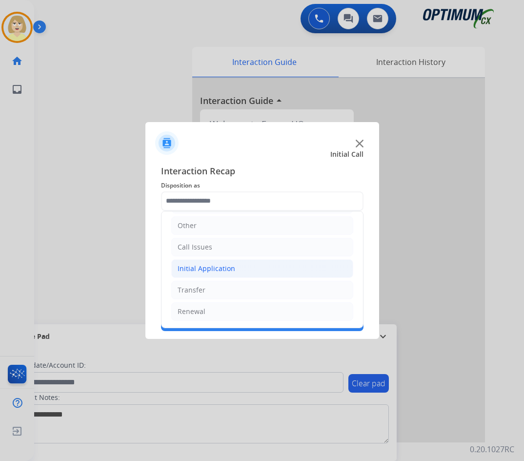
click at [212, 267] on div "Initial Application" at bounding box center [207, 268] width 58 height 10
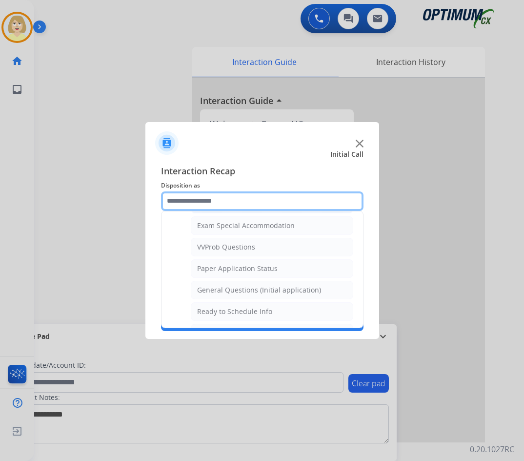
scroll to position [554, 0]
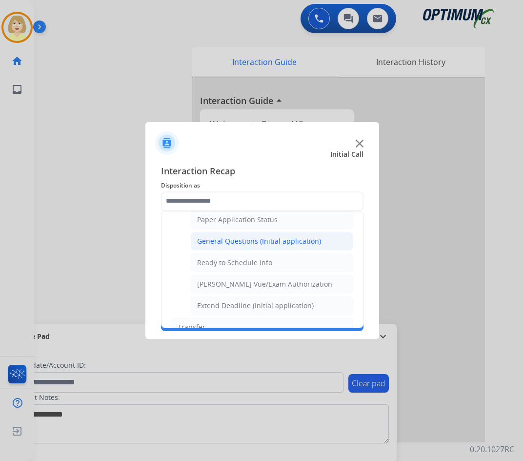
click at [237, 242] on div "General Questions (Initial application)" at bounding box center [259, 241] width 124 height 10
type input "**********"
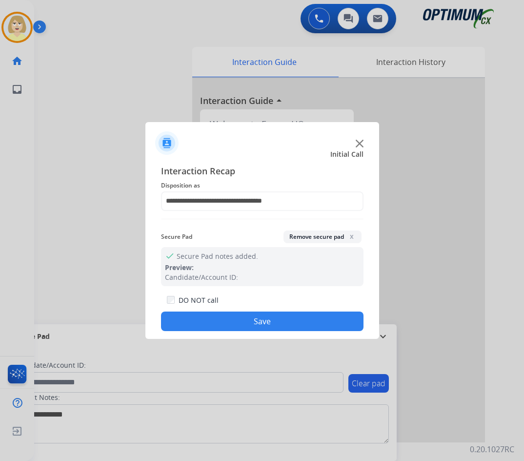
click at [245, 320] on button "Save" at bounding box center [262, 321] width 202 height 20
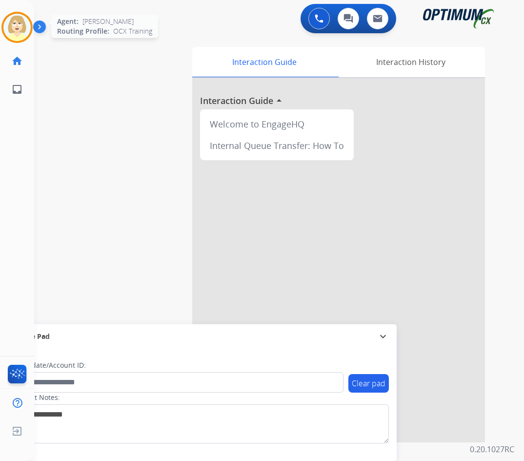
click at [13, 27] on img at bounding box center [16, 27] width 27 height 27
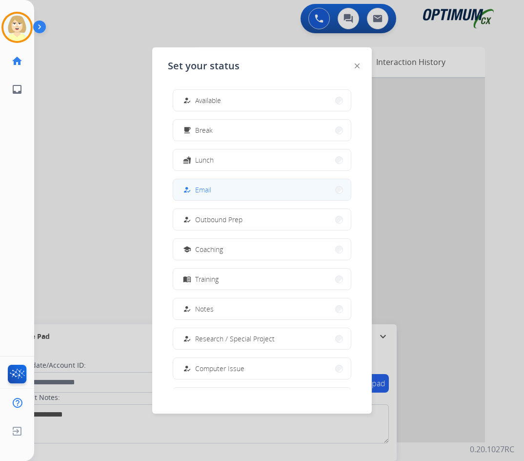
click at [201, 190] on span "Email" at bounding box center [203, 189] width 16 height 10
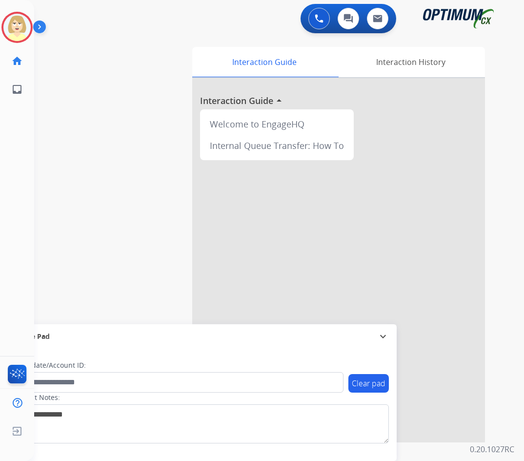
click at [39, 252] on div "swap_horiz Break voice bridge close_fullscreen Connect 3-Way Call merge_type Se…" at bounding box center [267, 238] width 466 height 407
click at [20, 27] on img at bounding box center [16, 27] width 27 height 27
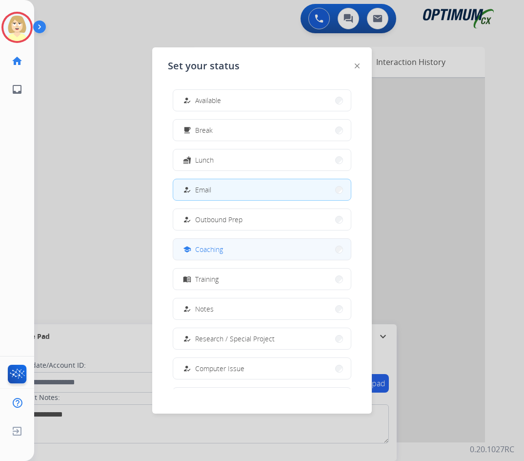
click at [205, 244] on span "Coaching" at bounding box center [209, 249] width 28 height 10
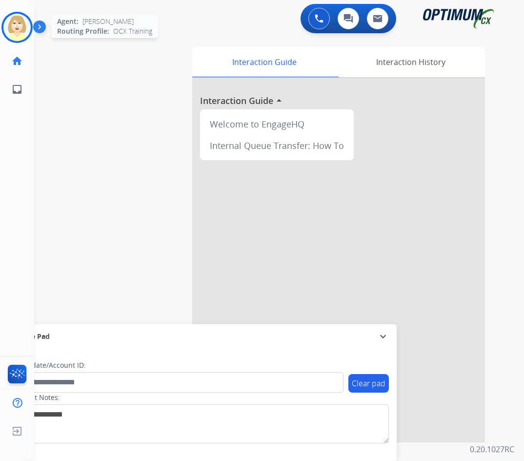
click at [16, 24] on img at bounding box center [16, 27] width 27 height 27
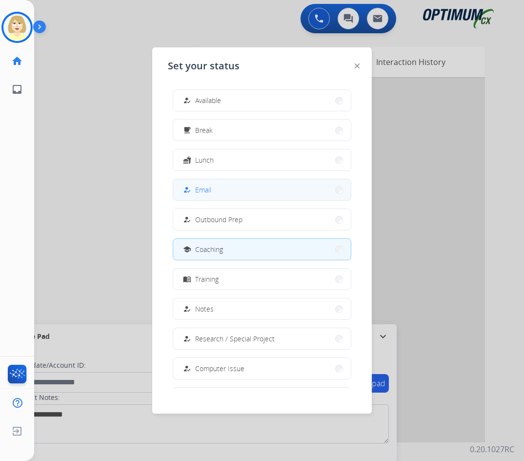
click at [209, 189] on span "Email" at bounding box center [203, 189] width 16 height 10
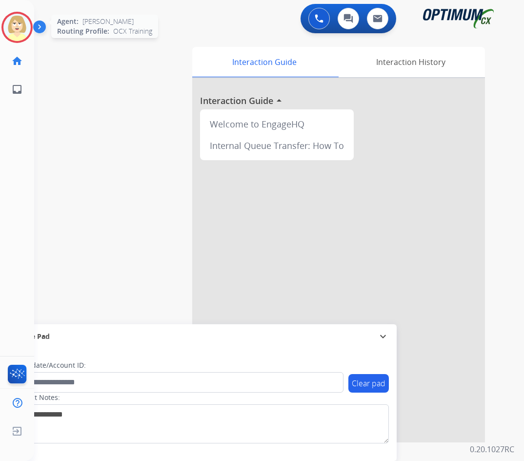
click at [18, 27] on img at bounding box center [16, 27] width 27 height 27
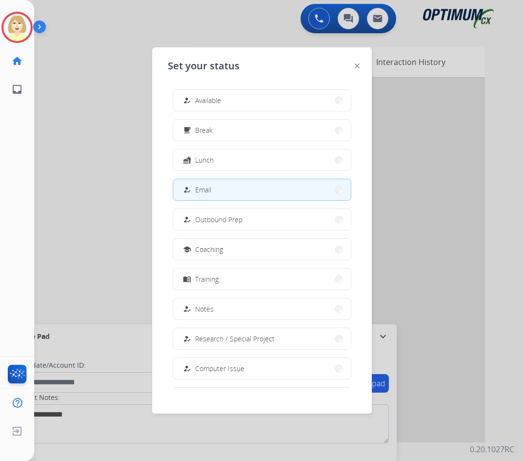
scroll to position [92, 0]
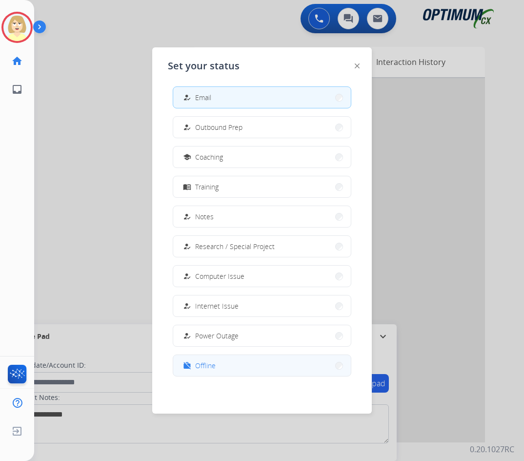
click at [202, 360] on span "Offline" at bounding box center [205, 365] width 20 height 10
